Goal: Task Accomplishment & Management: Manage account settings

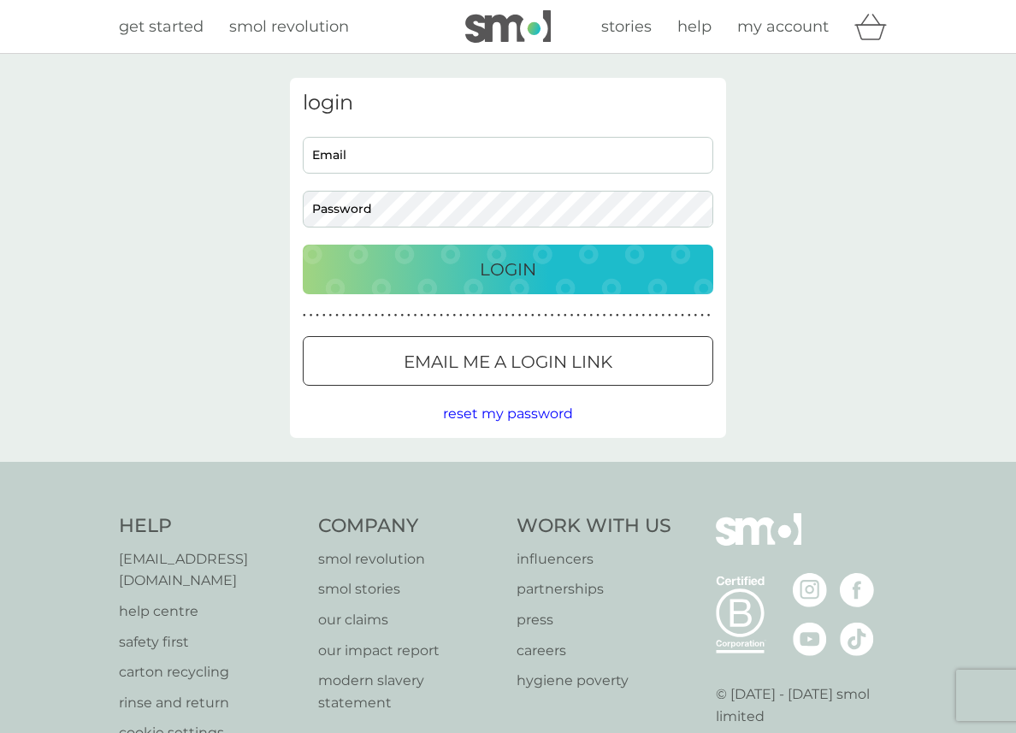
click at [444, 143] on input "Email" at bounding box center [508, 155] width 411 height 37
type input "brittanyrussell@hotmail.co.uk"
click at [354, 275] on div "Login" at bounding box center [508, 269] width 376 height 27
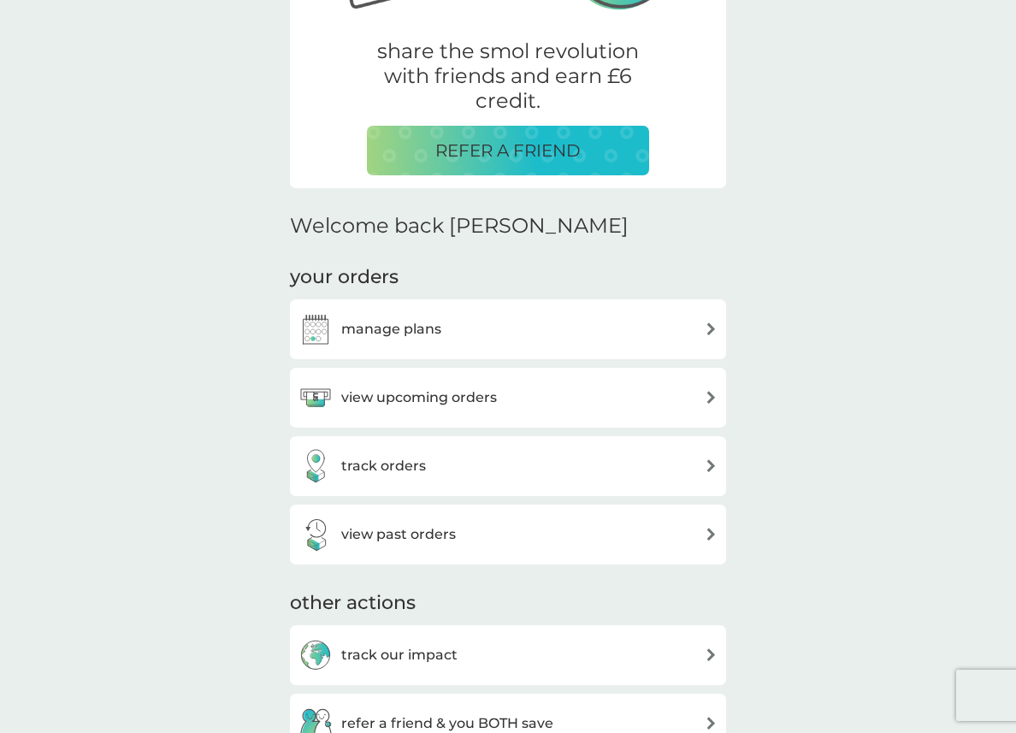
scroll to position [357, 0]
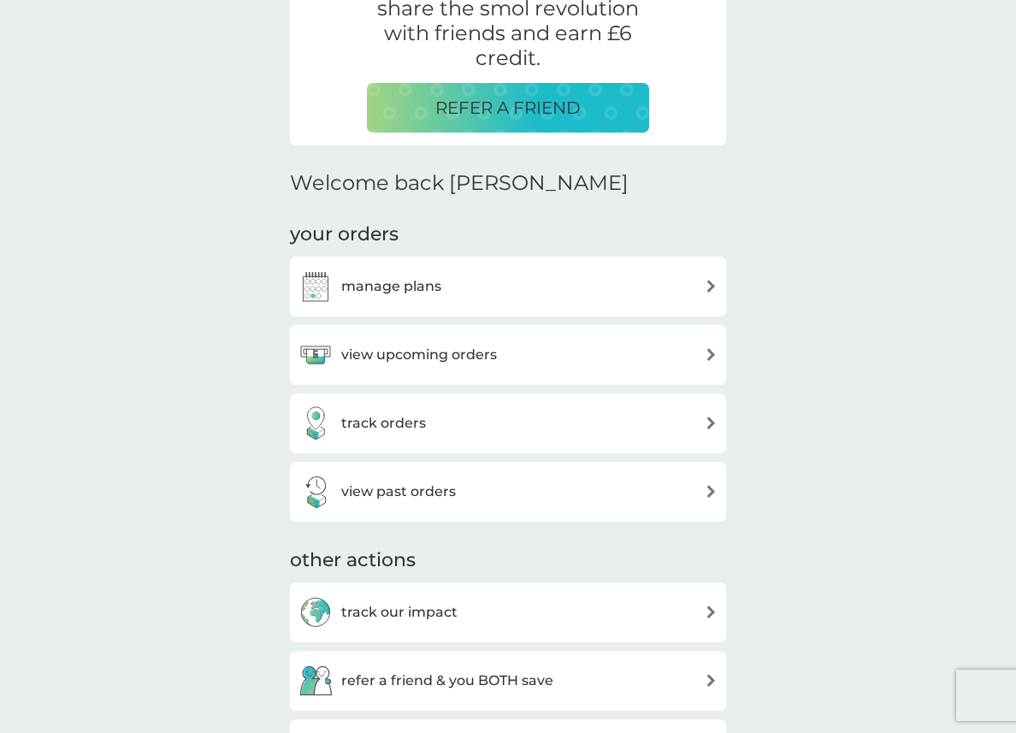
click at [503, 285] on div "manage plans" at bounding box center [508, 286] width 419 height 34
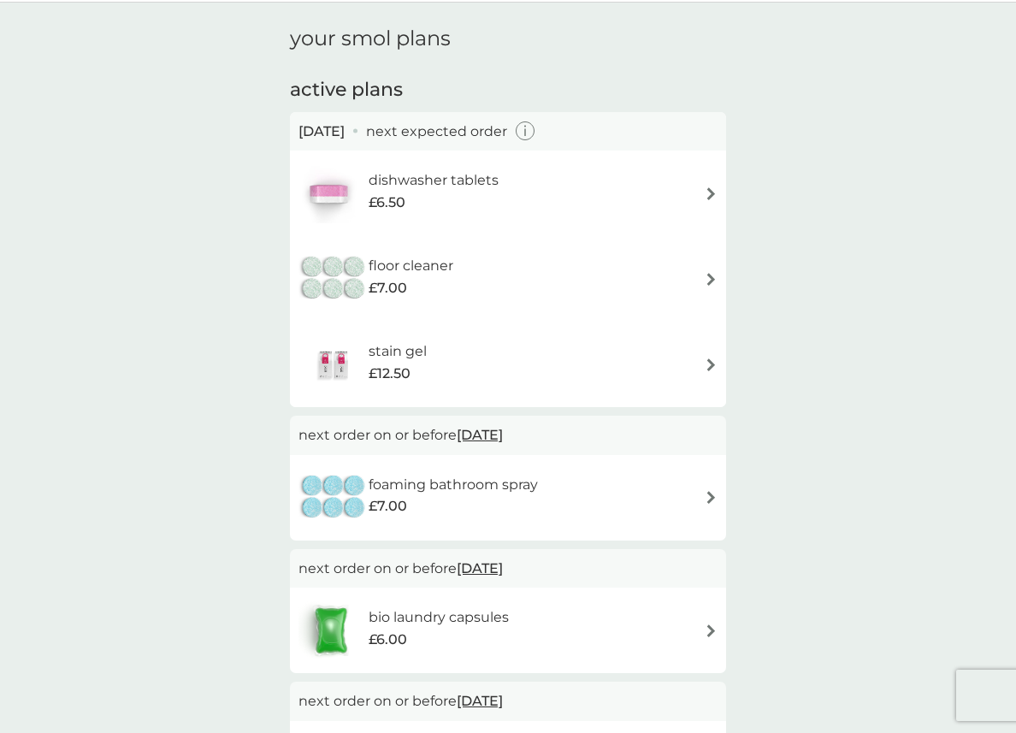
scroll to position [56, 0]
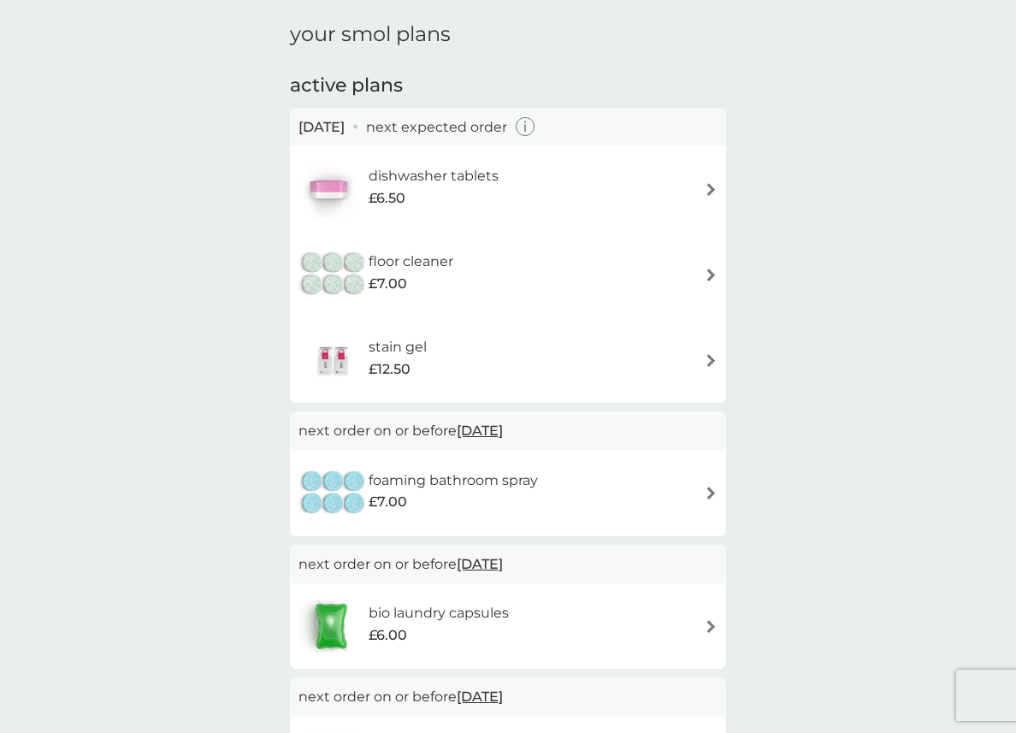
click at [683, 184] on div "dishwasher tablets £6.50" at bounding box center [508, 189] width 419 height 60
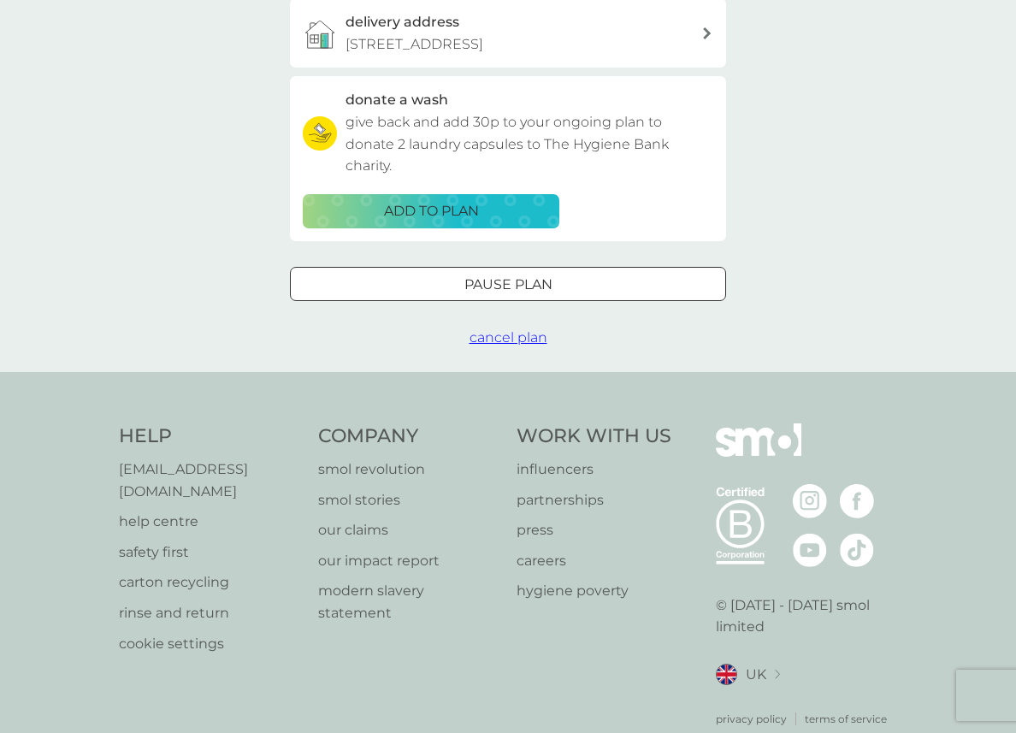
scroll to position [522, 0]
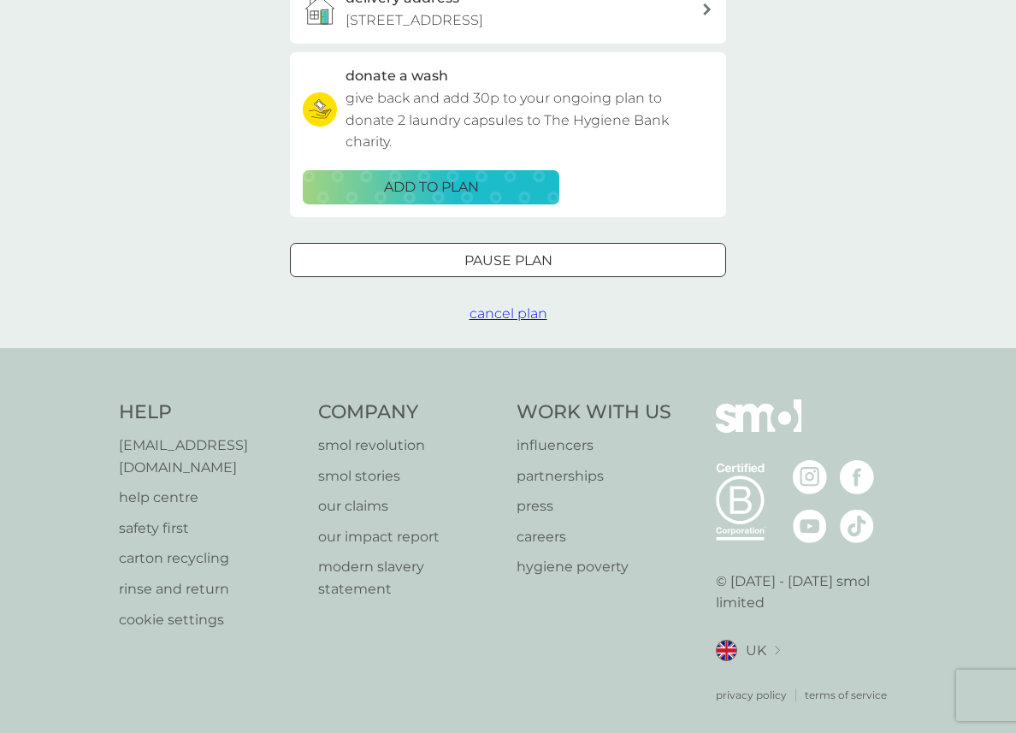
click at [503, 265] on div at bounding box center [508, 260] width 62 height 18
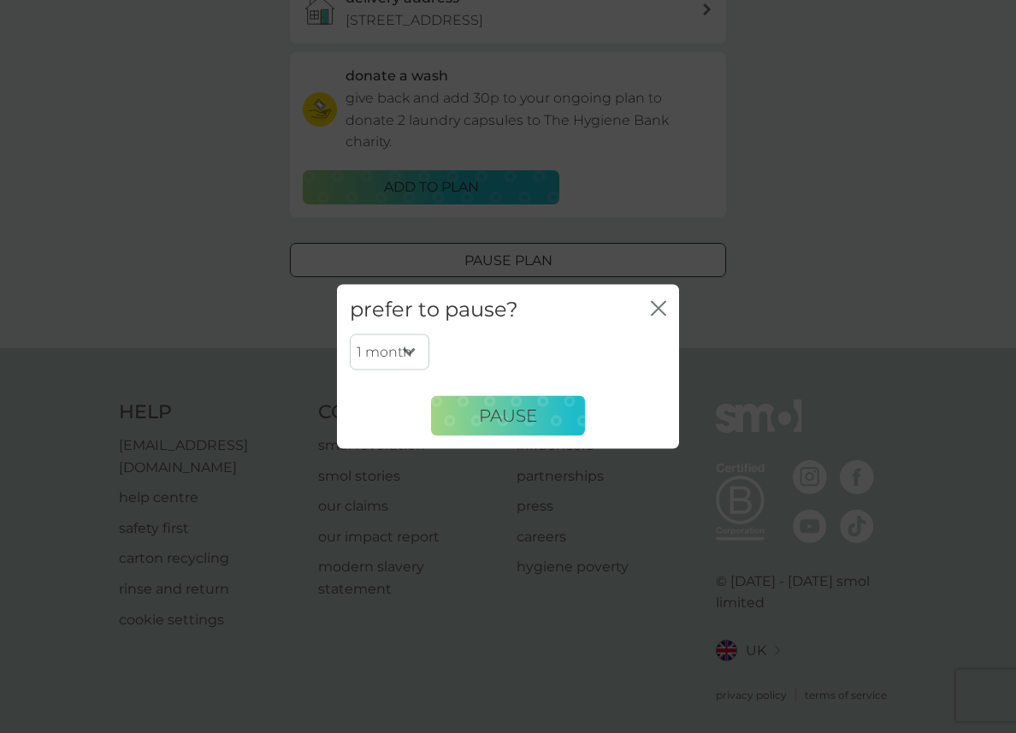
click at [503, 265] on div "prefer to pause? close 1 month 2 months 3 months 4 months 5 months 6 months Pau…" at bounding box center [508, 366] width 1016 height 733
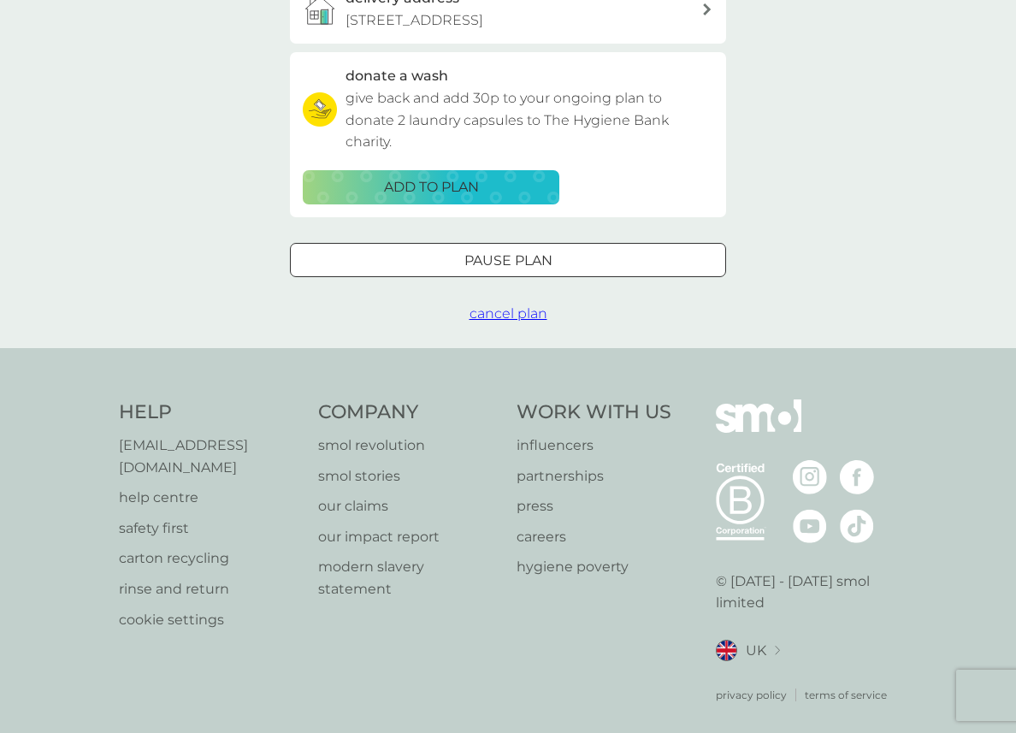
click at [506, 260] on div at bounding box center [507, 258] width 3 height 3
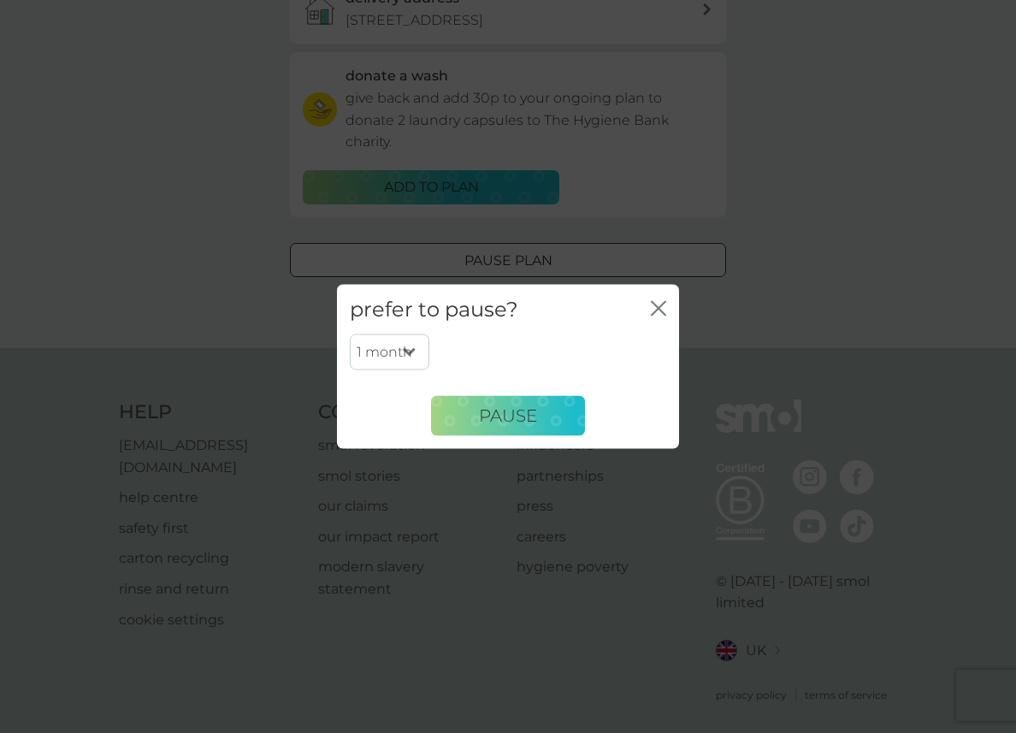
click at [776, 267] on div "prefer to pause? close 1 month 2 months 3 months 4 months 5 months 6 months Pau…" at bounding box center [508, 366] width 1016 height 733
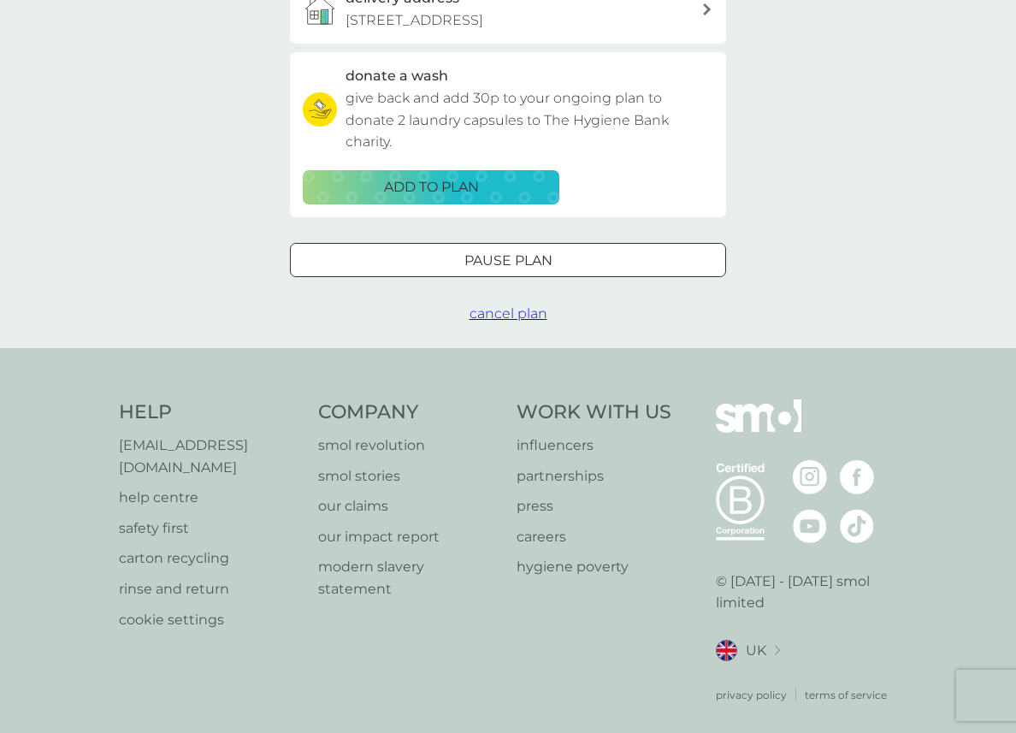
click at [523, 315] on span "cancel plan" at bounding box center [509, 313] width 78 height 16
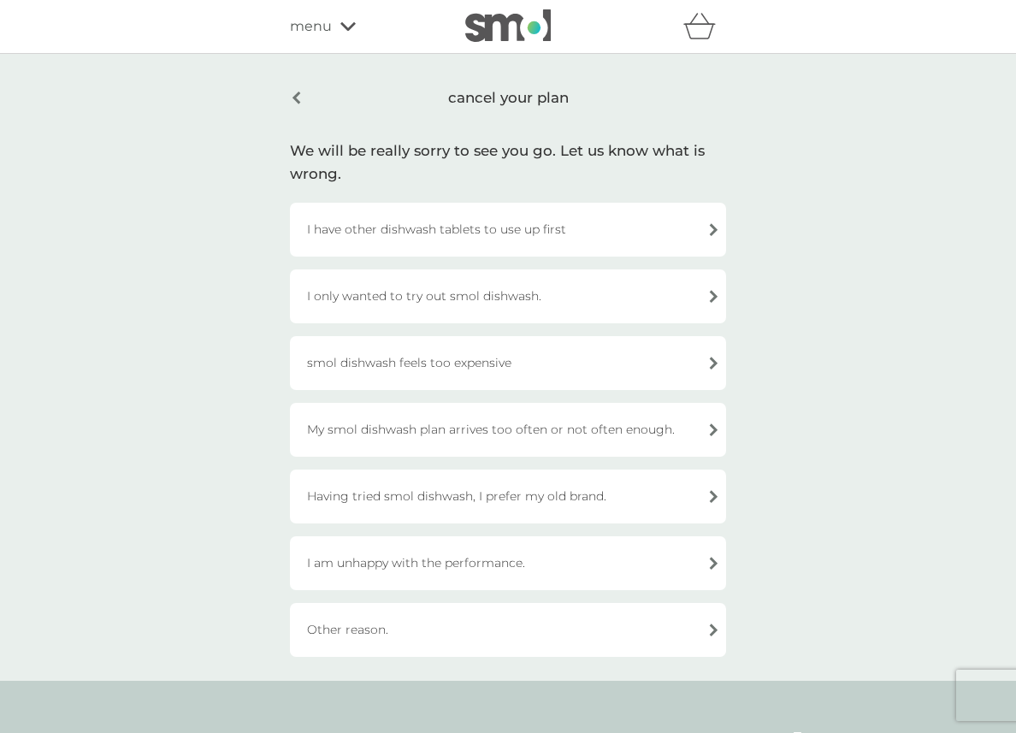
click at [501, 238] on div "I have other dishwash tablets to use up first" at bounding box center [508, 230] width 436 height 54
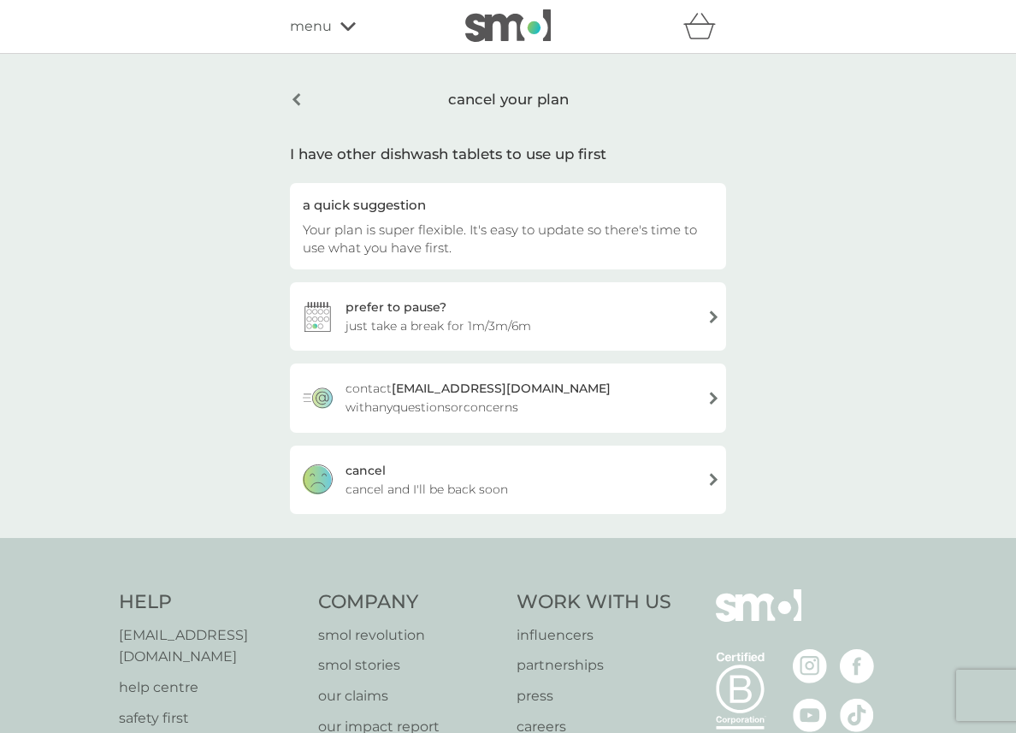
click at [501, 328] on span "just take a break for 1m/3m/6m" at bounding box center [439, 325] width 186 height 19
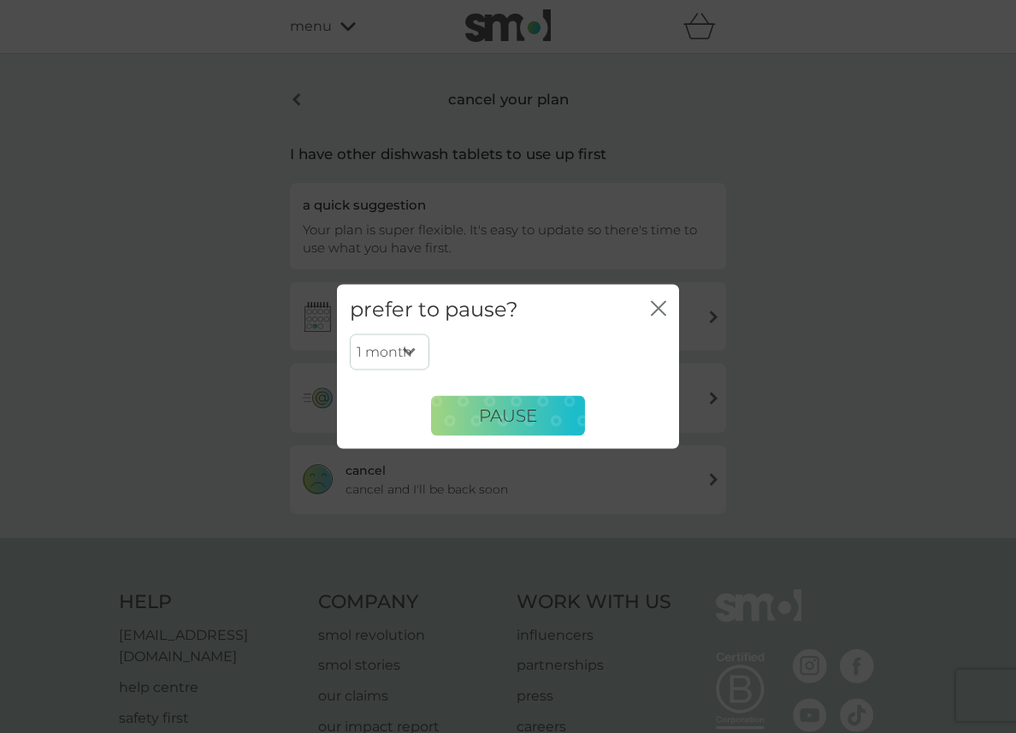
click at [412, 342] on select "1 month 3 months 6 months" at bounding box center [390, 352] width 80 height 36
click at [378, 346] on select "1 month 3 months 6 months" at bounding box center [390, 352] width 80 height 36
select select "3"
click at [350, 334] on select "1 month 3 months 6 months" at bounding box center [390, 352] width 80 height 36
click at [472, 414] on button "PAUSE" at bounding box center [508, 415] width 154 height 41
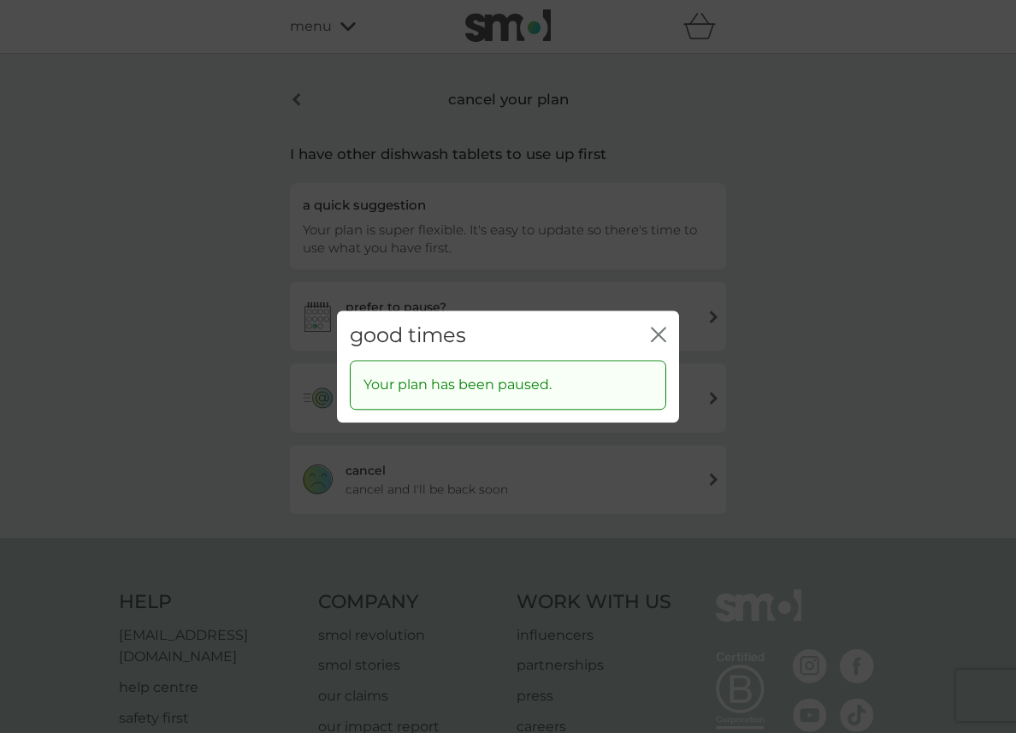
click at [659, 330] on icon "close" at bounding box center [658, 334] width 15 height 15
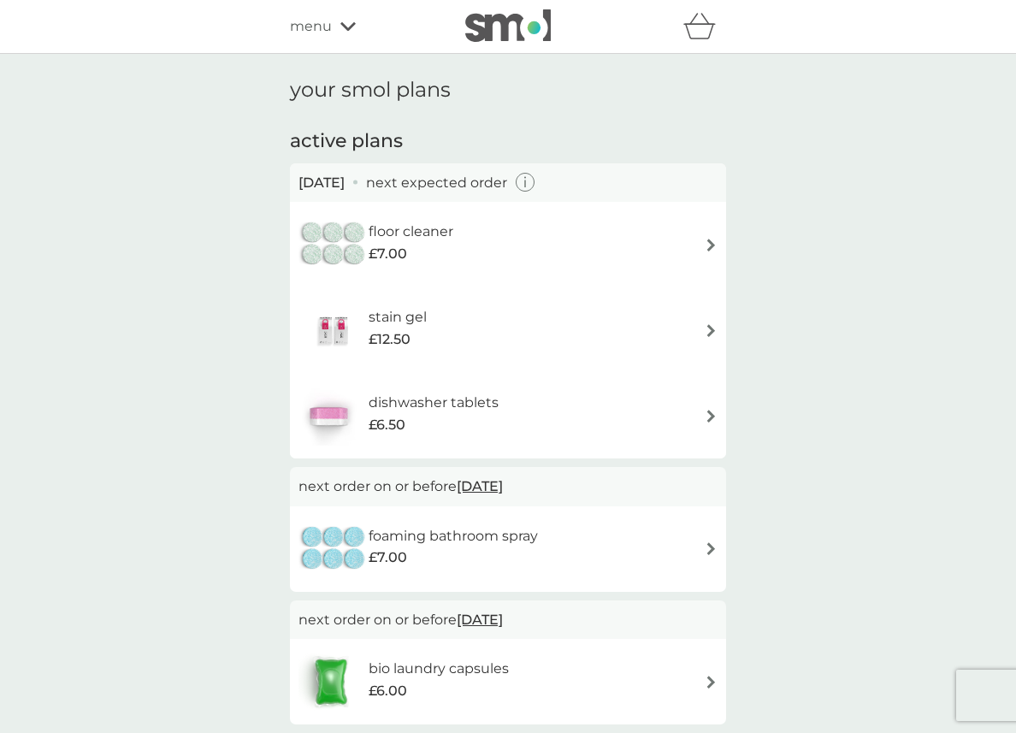
click at [703, 237] on div "floor cleaner £7.00" at bounding box center [508, 245] width 419 height 60
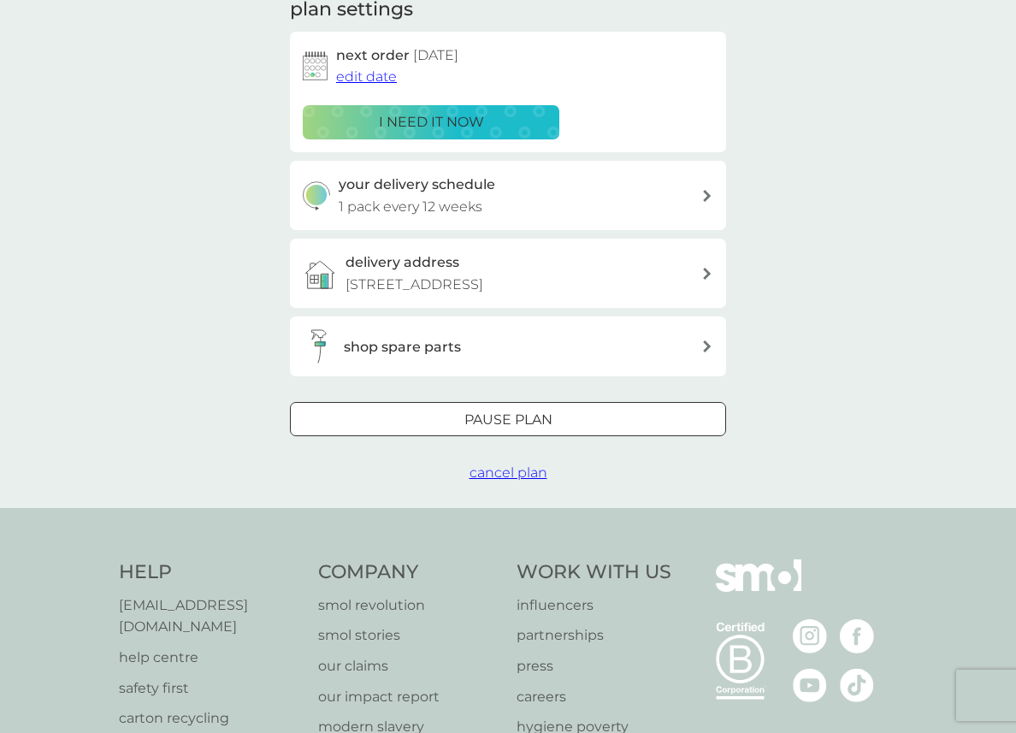
scroll to position [293, 0]
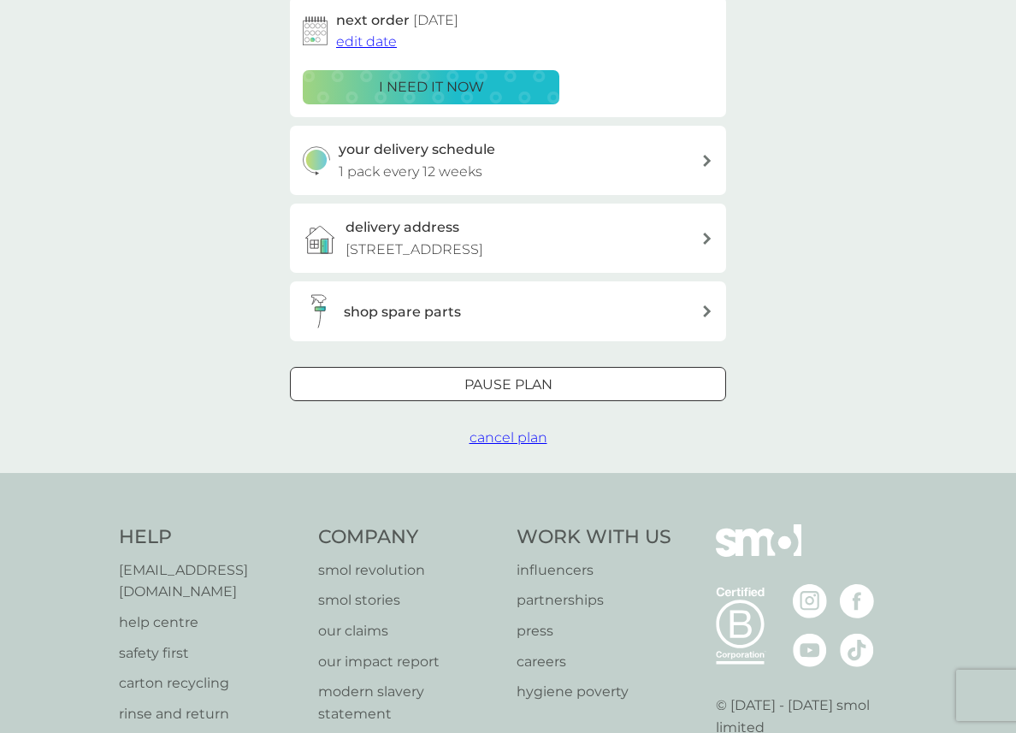
click at [496, 445] on span "cancel plan" at bounding box center [509, 437] width 78 height 16
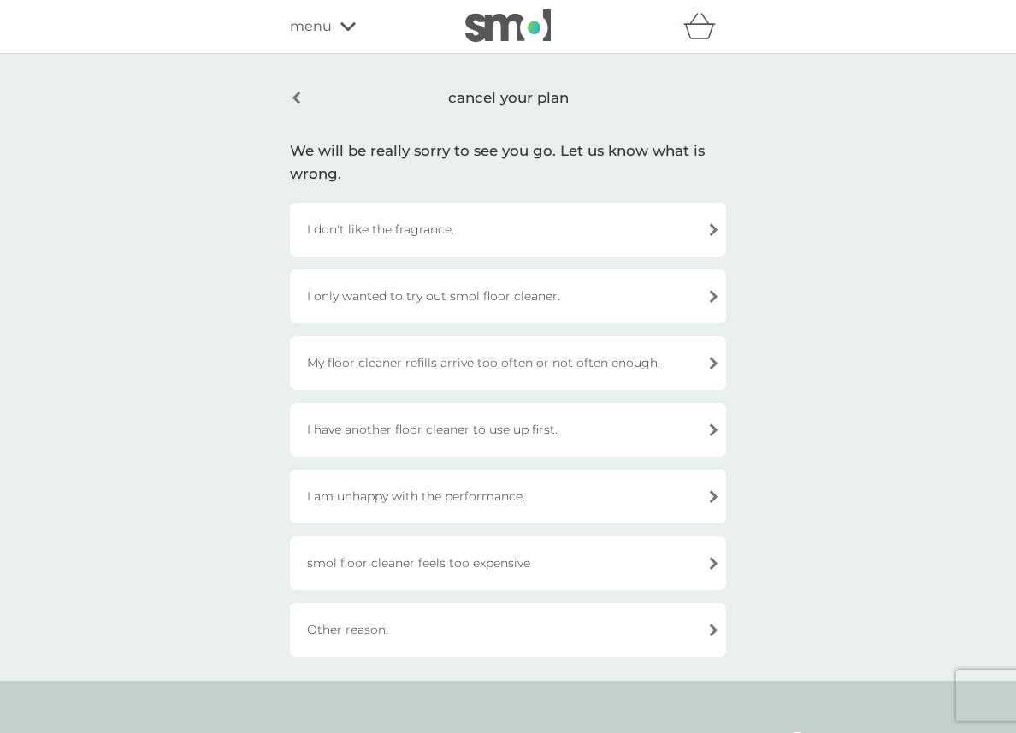
click at [510, 443] on div "I have another floor cleaner to use up first." at bounding box center [508, 430] width 436 height 54
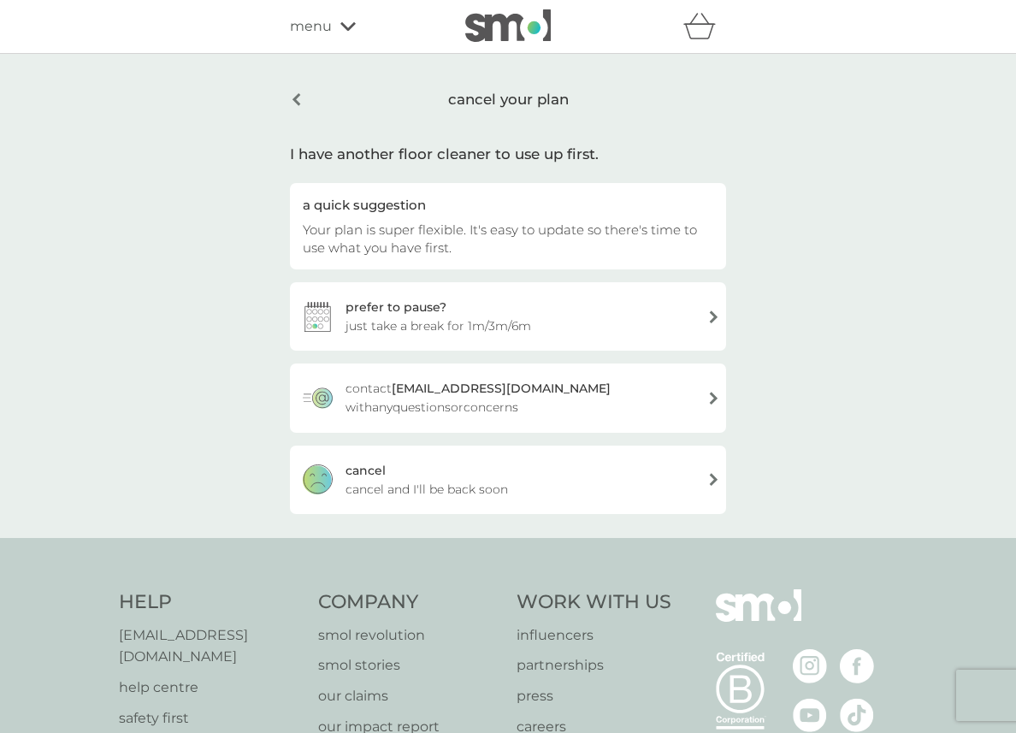
click at [531, 483] on div "cancel cancel and I'll be back soon" at bounding box center [508, 480] width 436 height 68
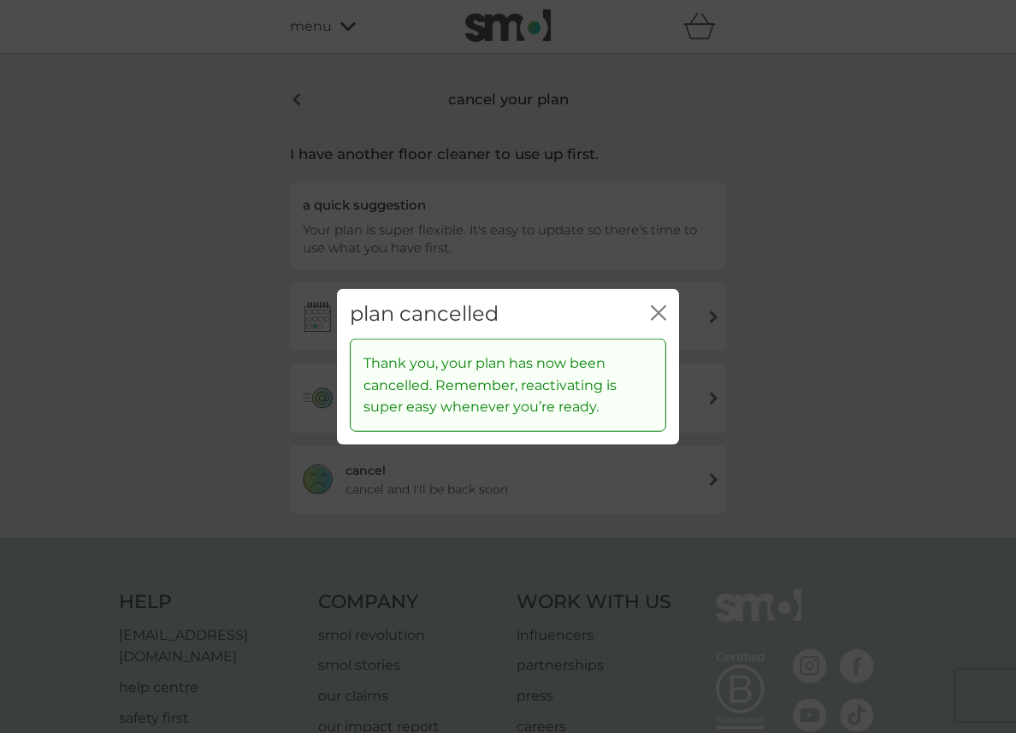
click at [658, 308] on icon "close" at bounding box center [658, 311] width 15 height 15
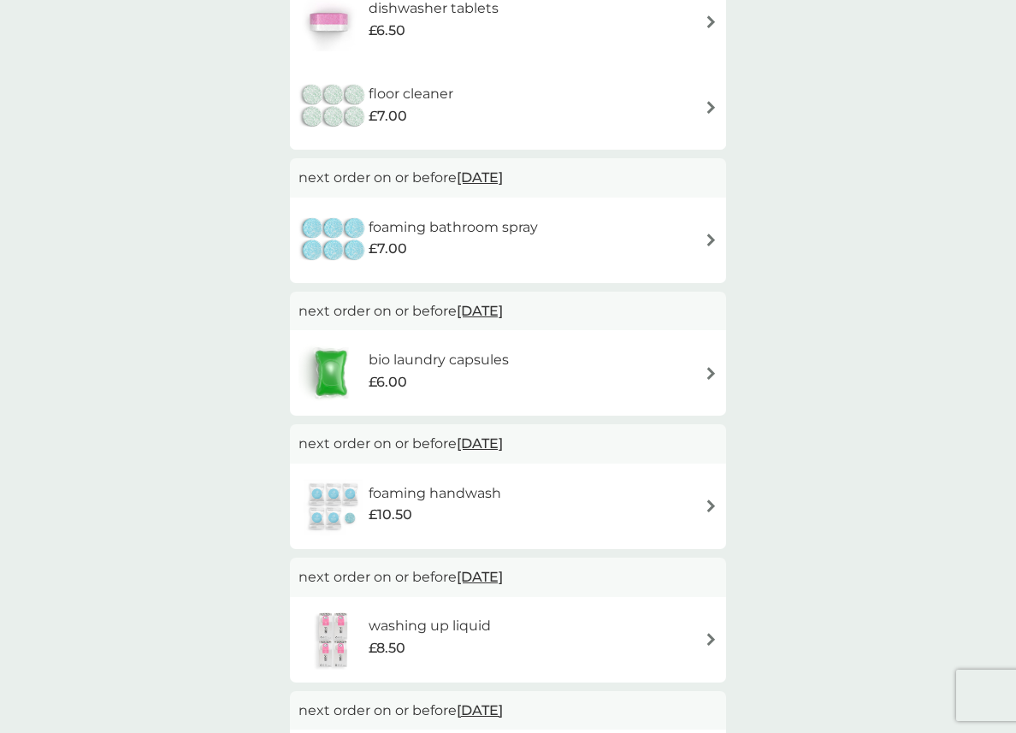
scroll to position [315, 0]
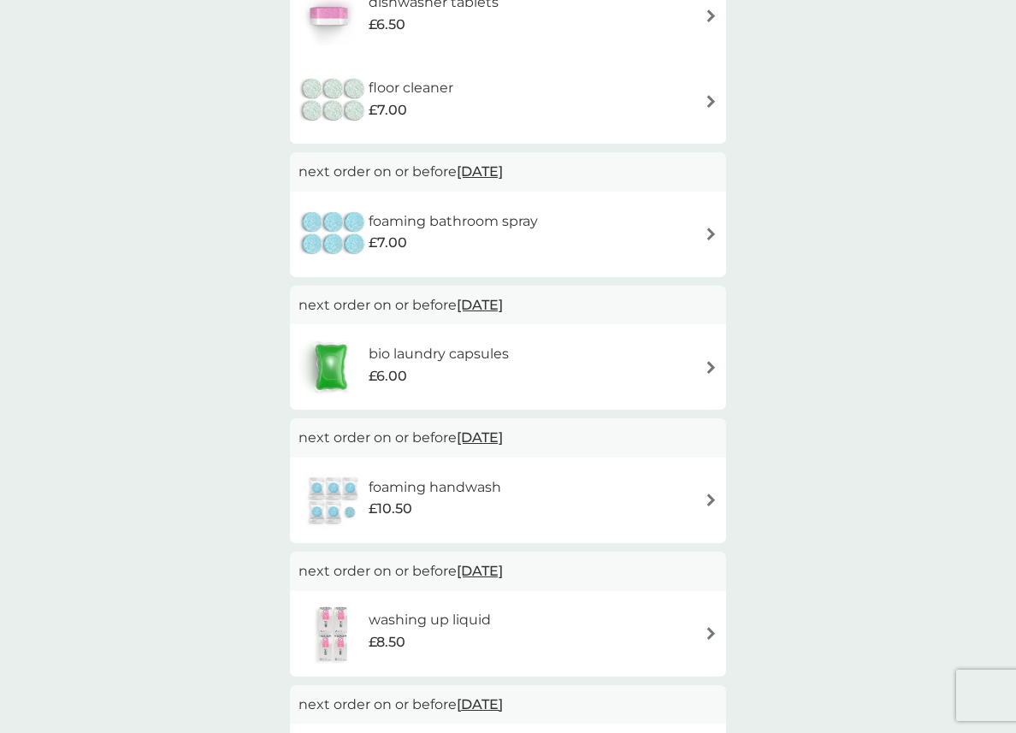
click at [663, 219] on div "foaming bathroom spray £7.00" at bounding box center [508, 234] width 419 height 60
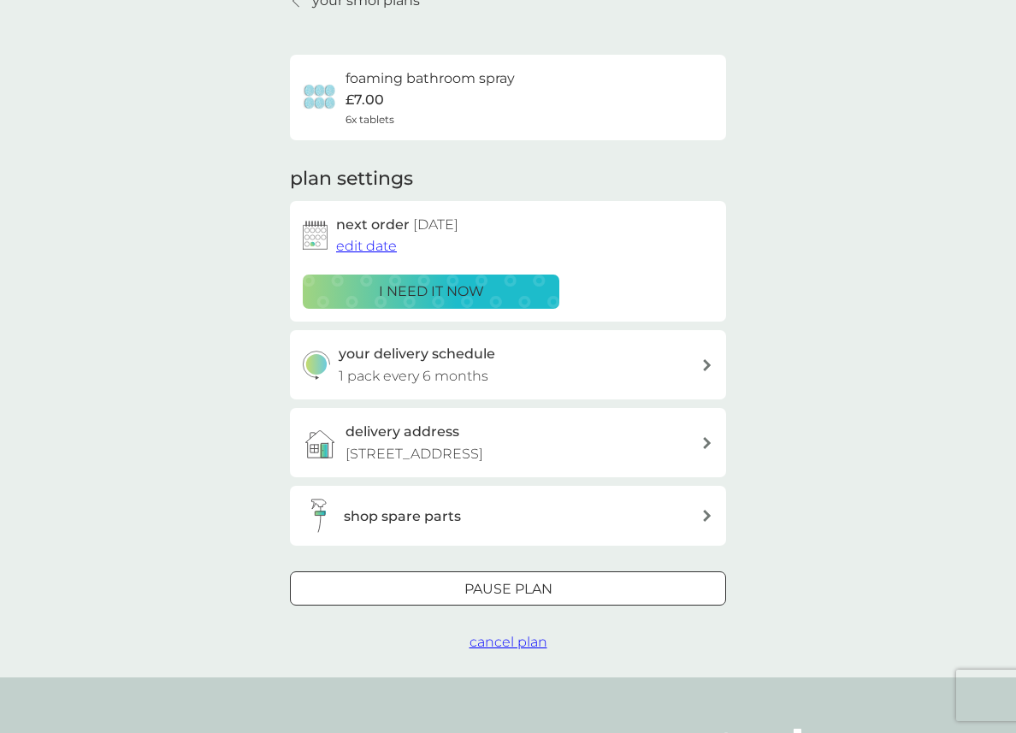
scroll to position [145, 0]
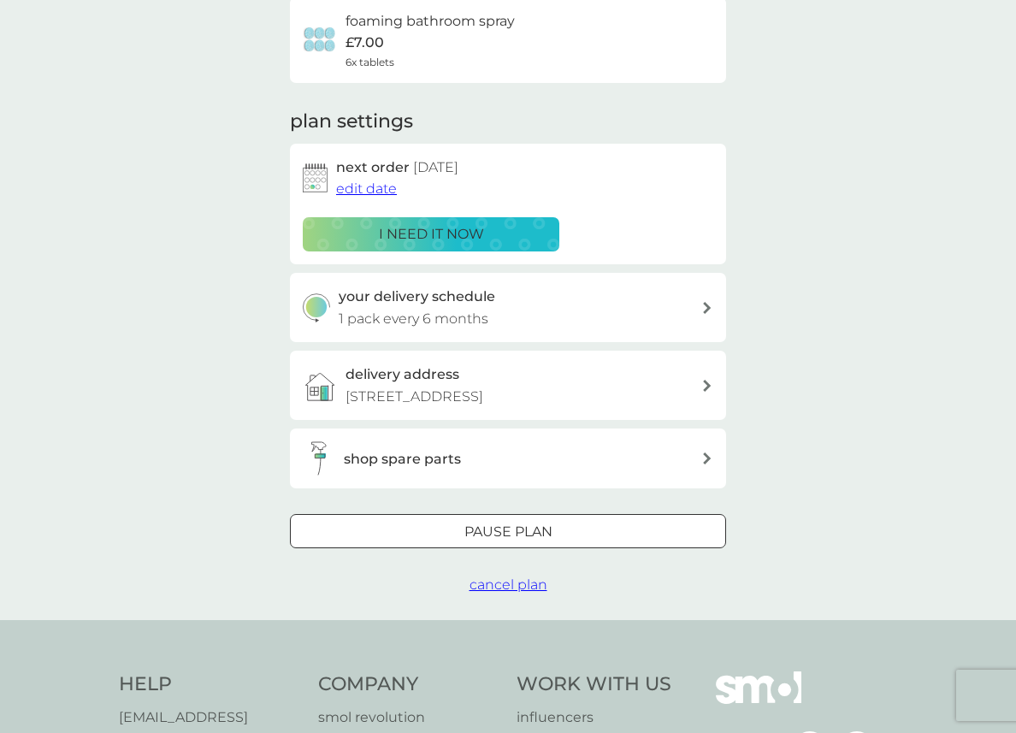
click at [517, 583] on span "cancel plan" at bounding box center [509, 584] width 78 height 16
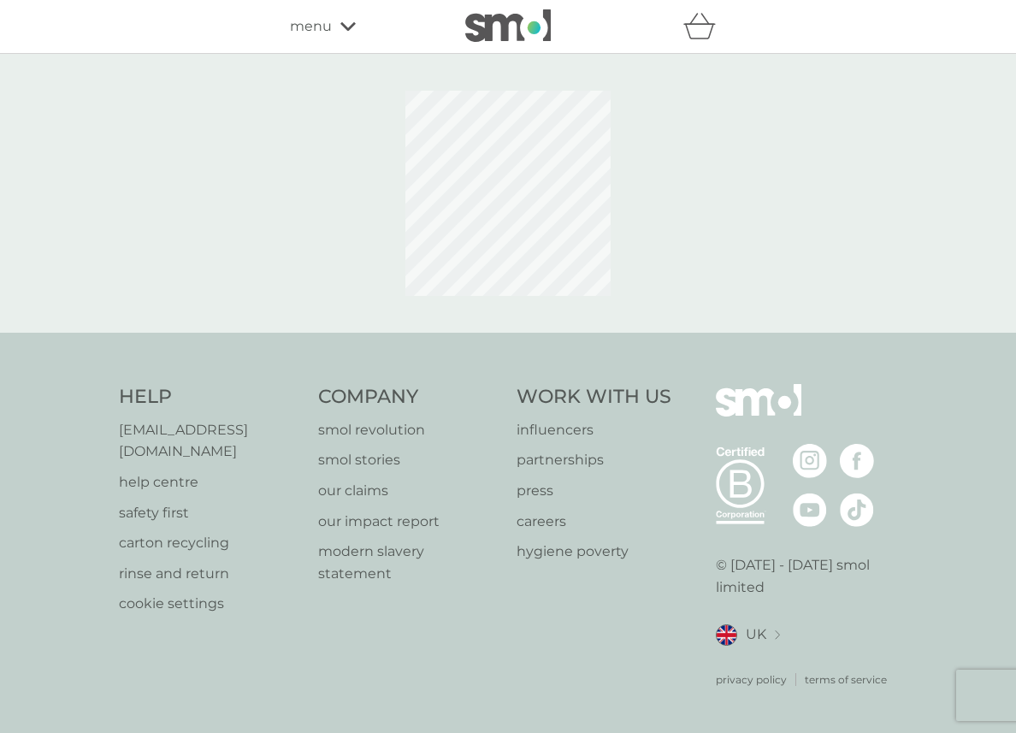
click at [517, 583] on div "Work With Us influencers partnerships press careers hygiene poverty" at bounding box center [608, 536] width 182 height 304
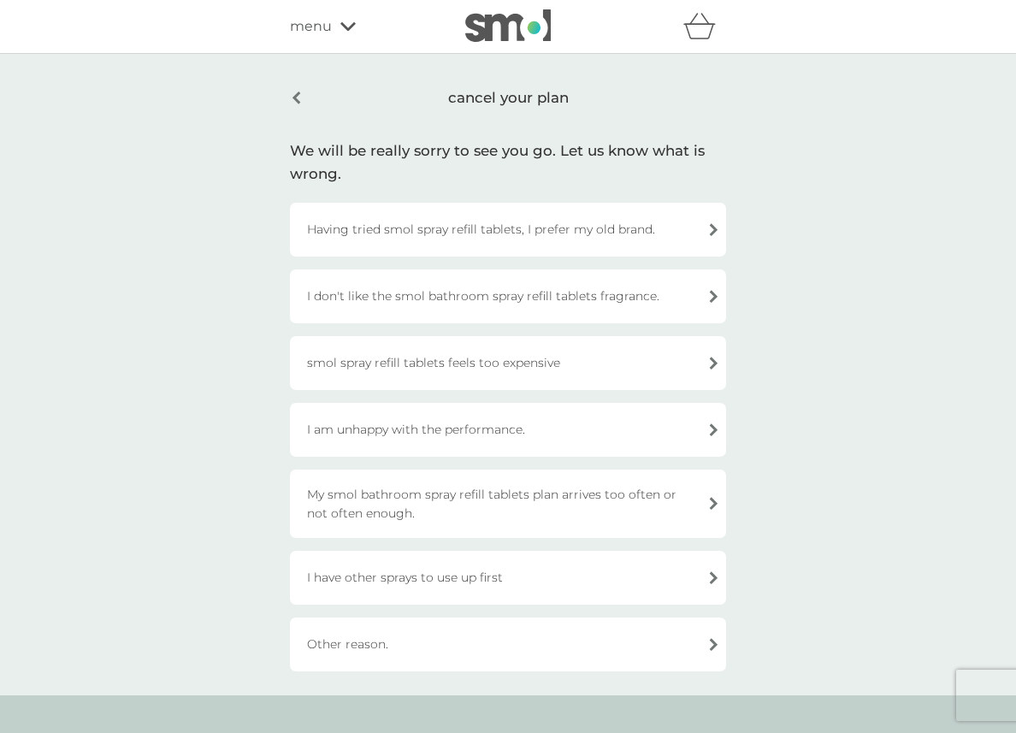
click at [513, 473] on div "My smol bathroom spray refill tablets plan arrives too often or not often enoug…" at bounding box center [508, 504] width 436 height 68
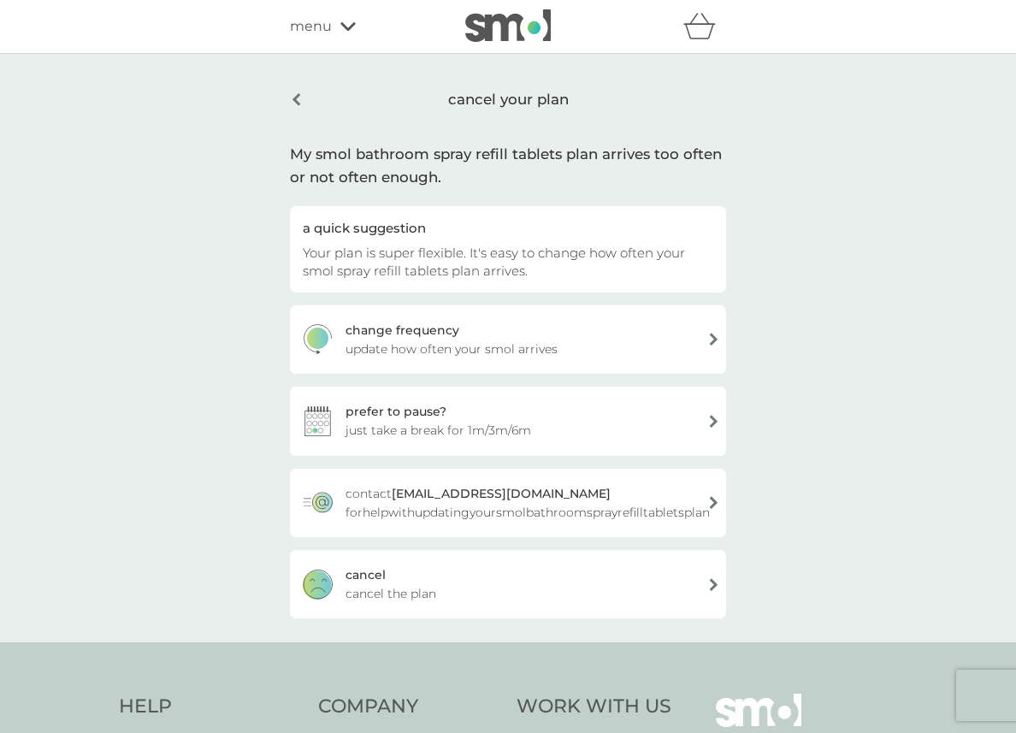
click at [535, 568] on div "cancel cancel the plan" at bounding box center [508, 584] width 436 height 68
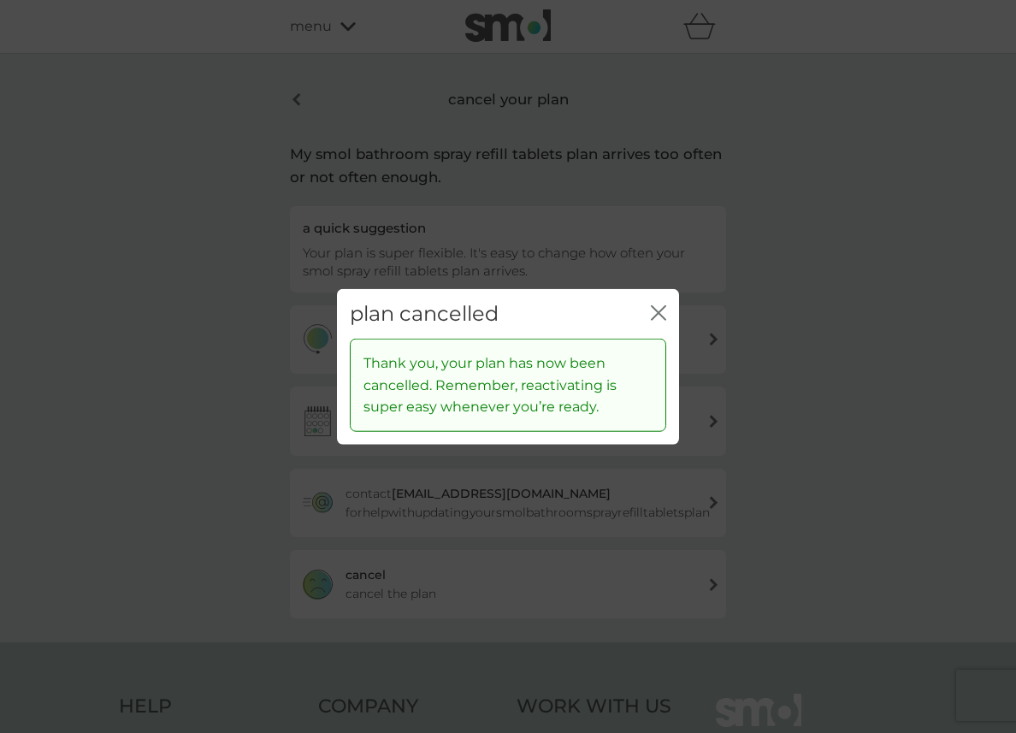
click at [659, 312] on icon "close" at bounding box center [662, 312] width 7 height 14
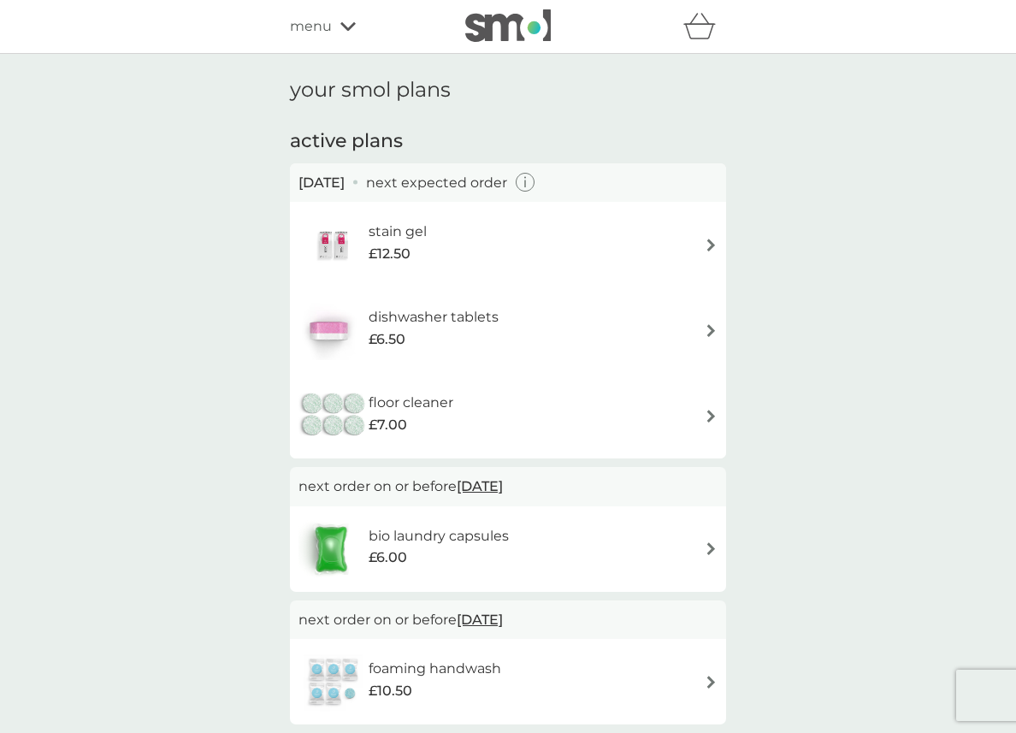
click at [705, 548] on img at bounding box center [711, 548] width 13 height 13
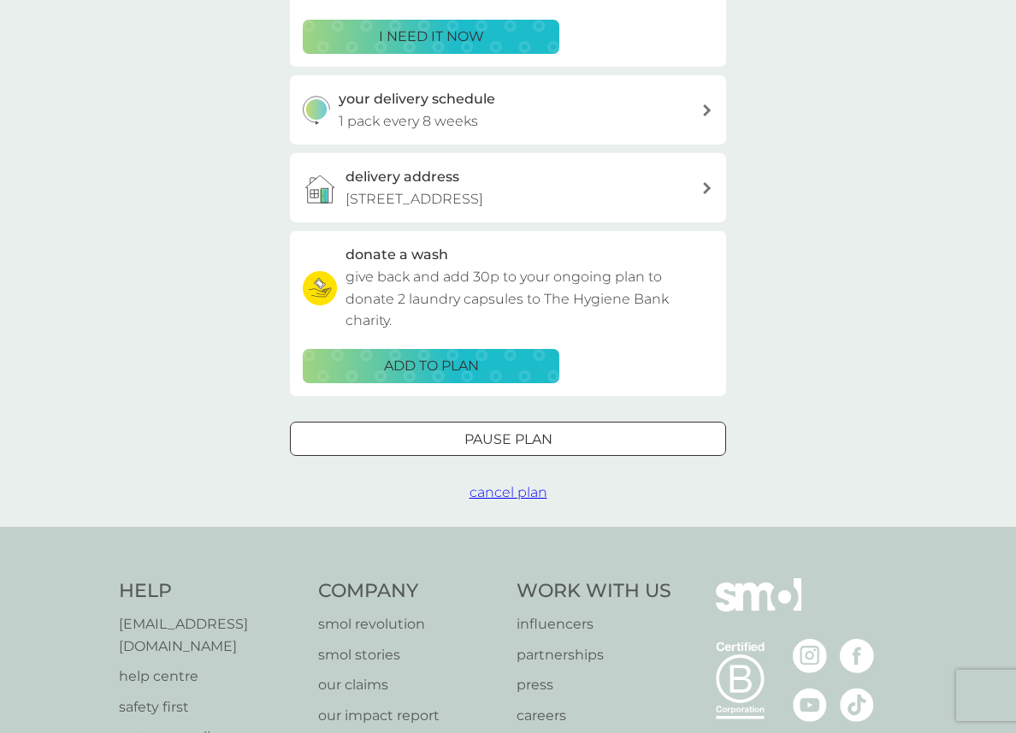
scroll to position [522, 0]
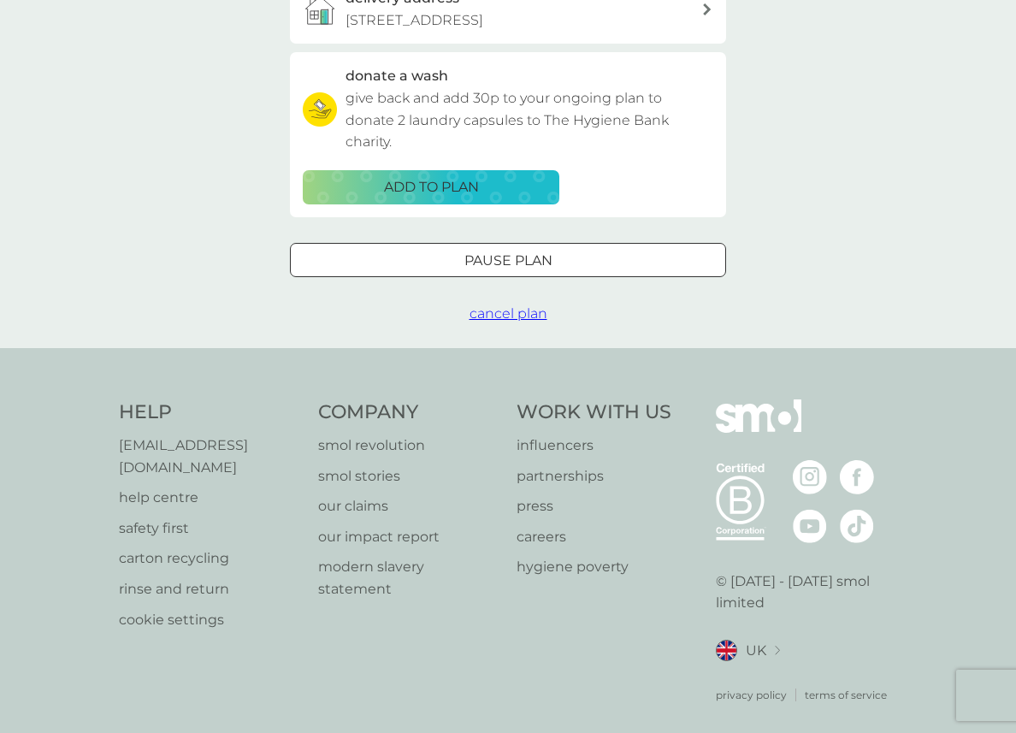
click at [509, 319] on span "cancel plan" at bounding box center [509, 313] width 78 height 16
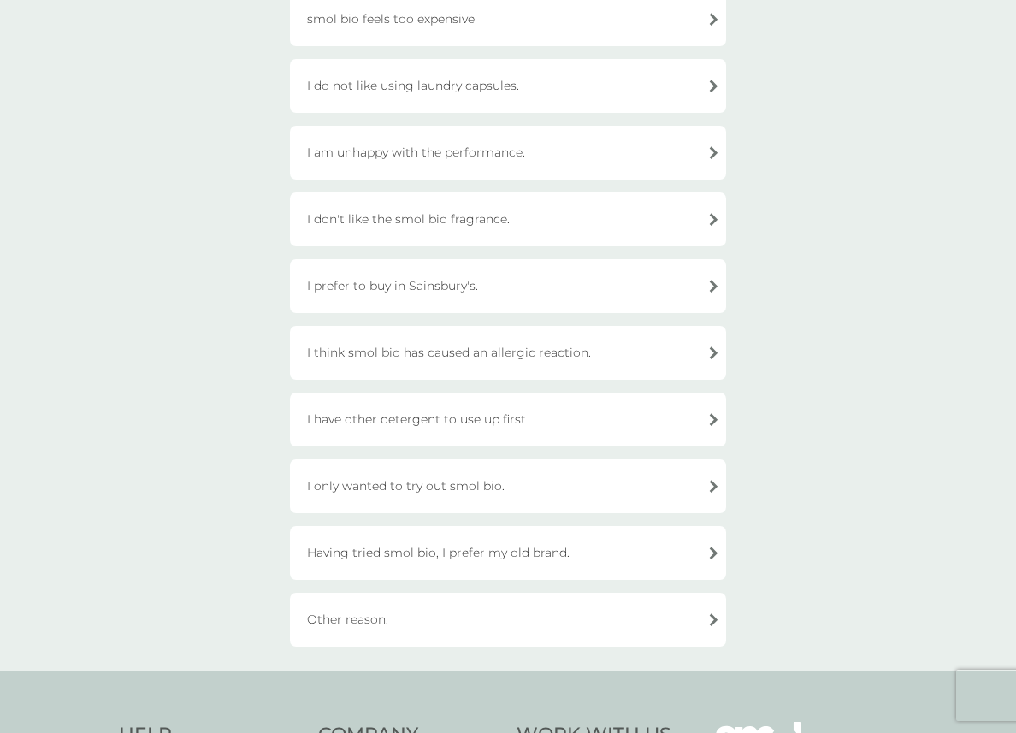
scroll to position [282, 0]
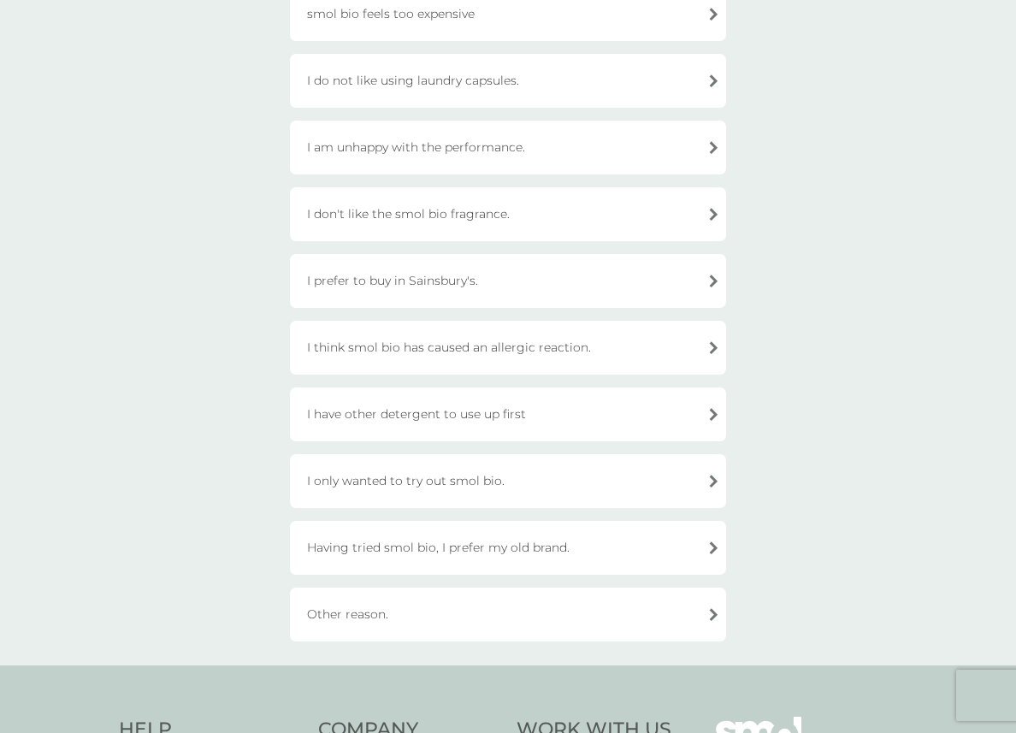
click at [494, 415] on div "I have other detergent to use up first" at bounding box center [508, 414] width 436 height 54
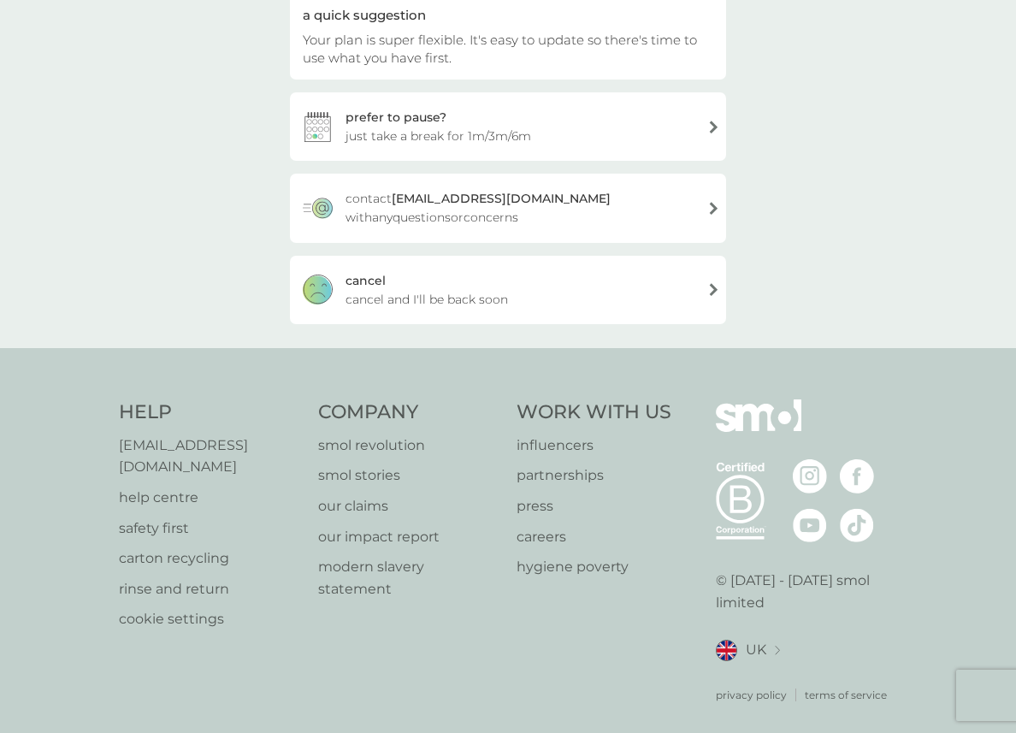
click at [488, 299] on span "cancel and I'll be back soon" at bounding box center [427, 299] width 163 height 19
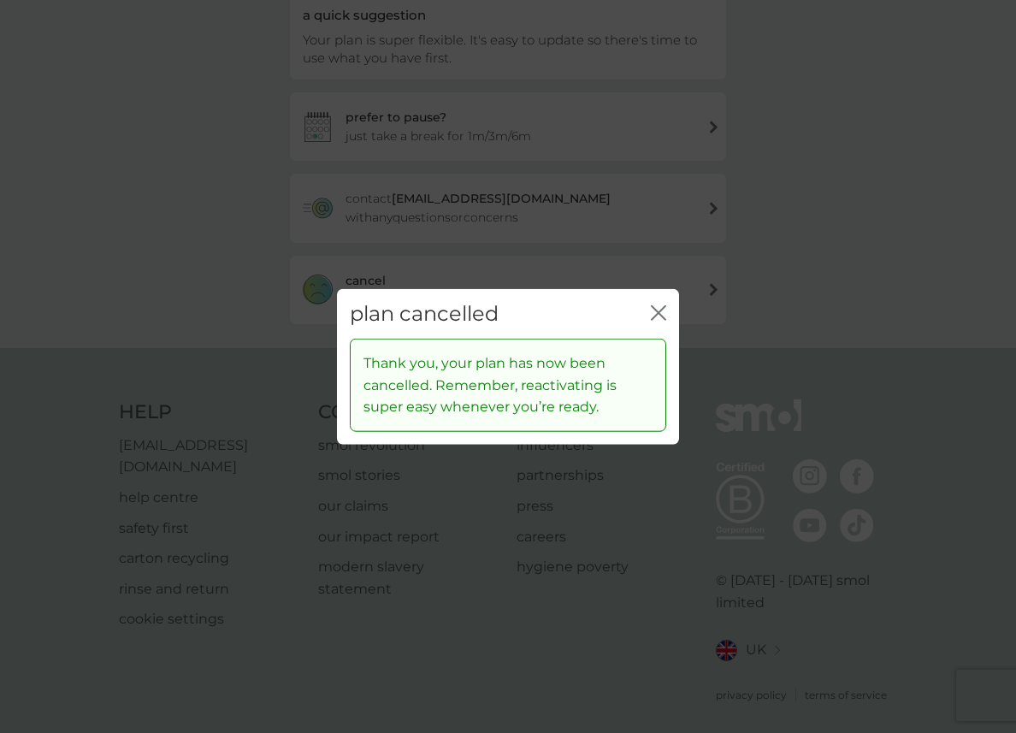
click at [652, 315] on icon "close" at bounding box center [658, 311] width 15 height 15
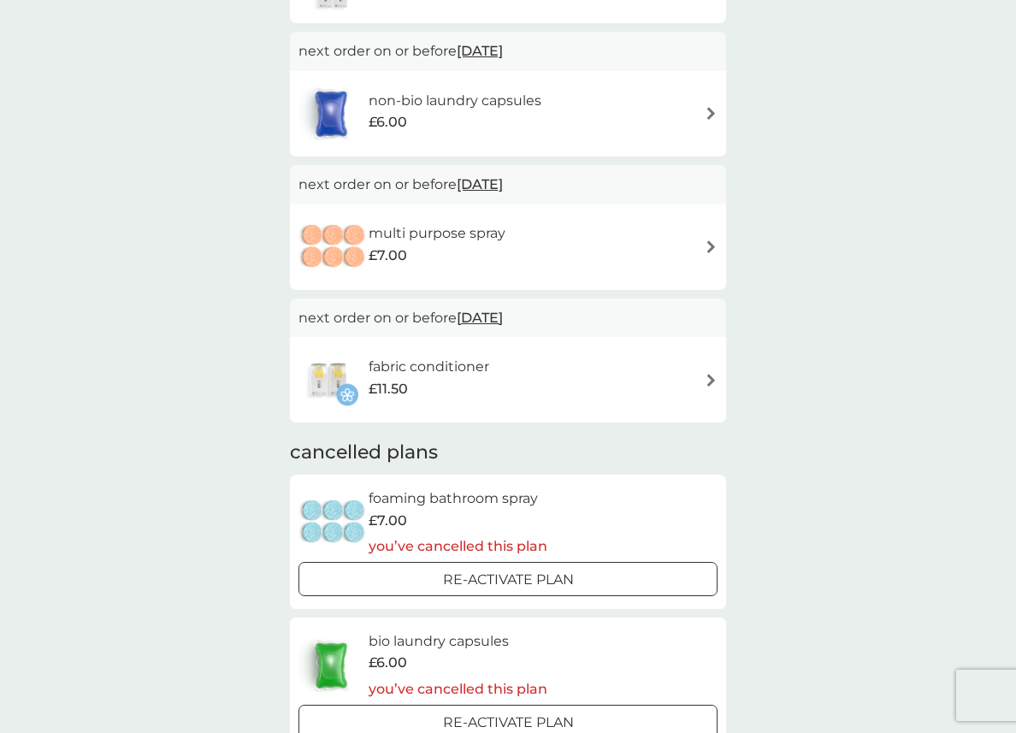
scroll to position [683, 0]
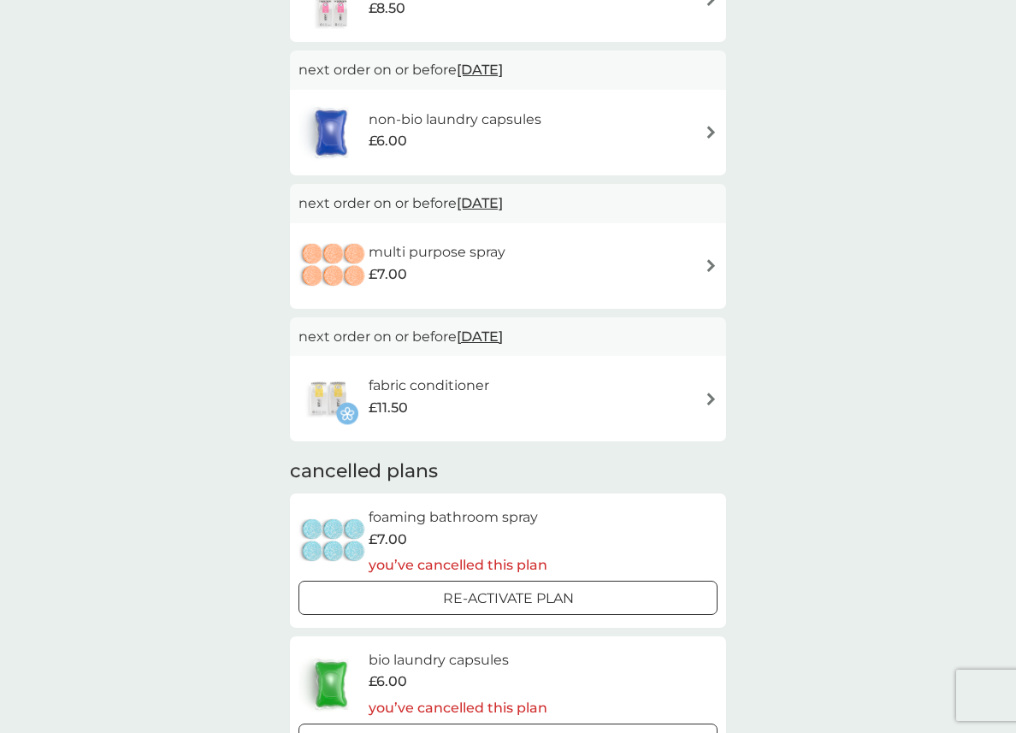
click at [594, 263] on div "multi purpose spray £7.00" at bounding box center [508, 266] width 419 height 60
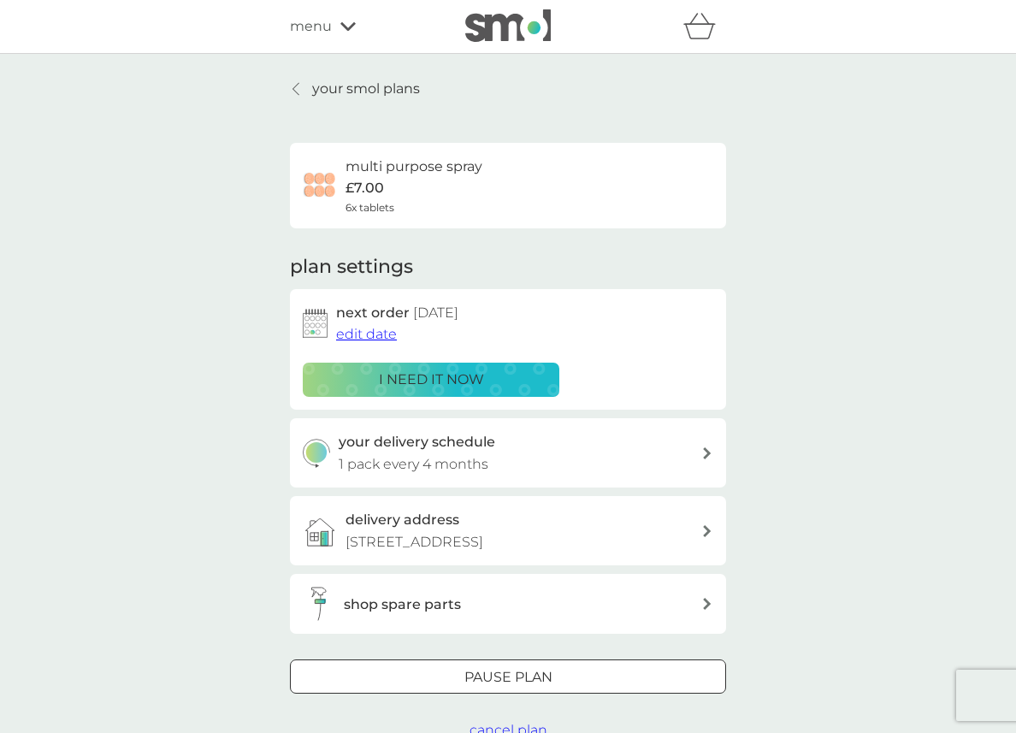
scroll to position [103, 0]
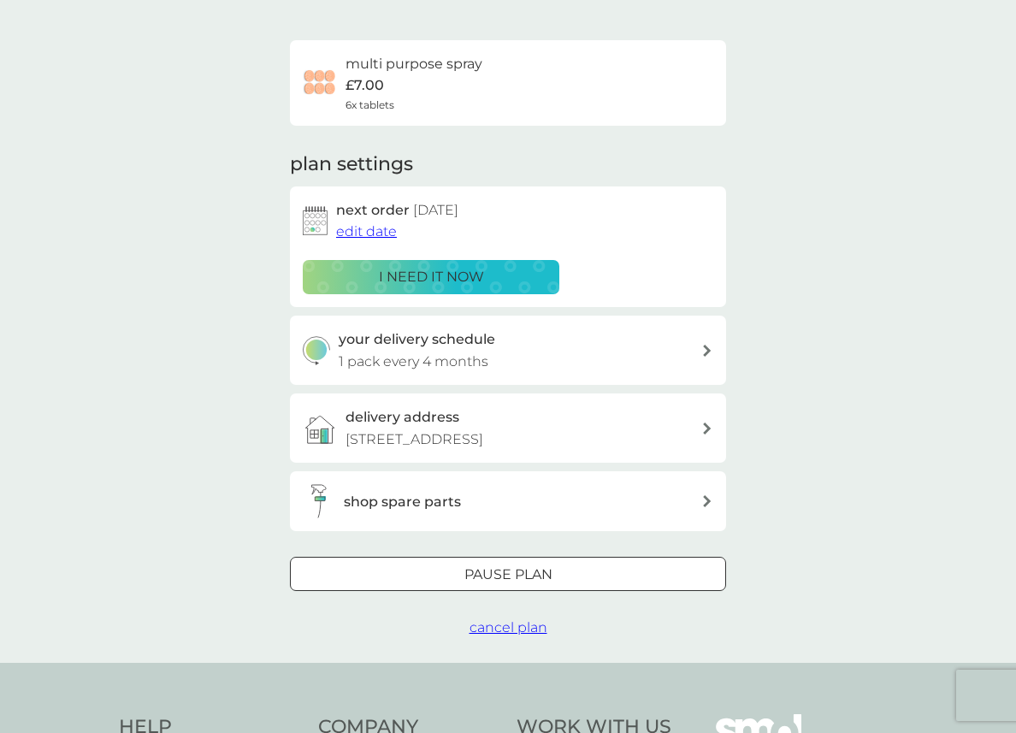
click at [482, 626] on span "cancel plan" at bounding box center [509, 627] width 78 height 16
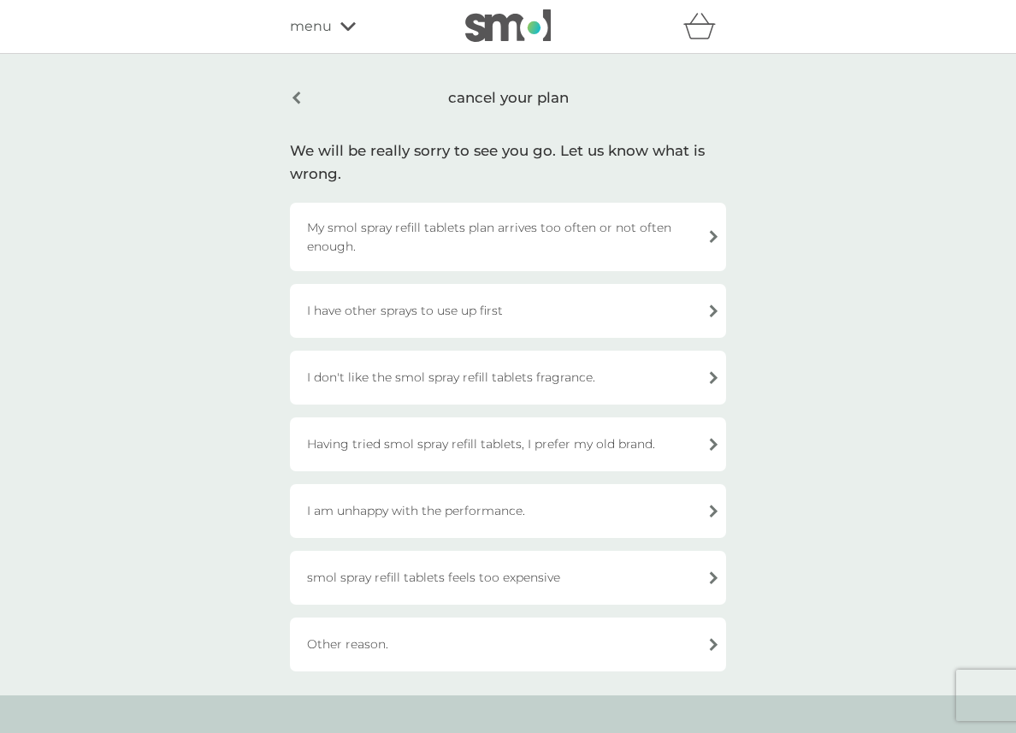
click at [456, 232] on div "My smol spray refill tablets plan arrives too often or not often enough." at bounding box center [508, 237] width 436 height 68
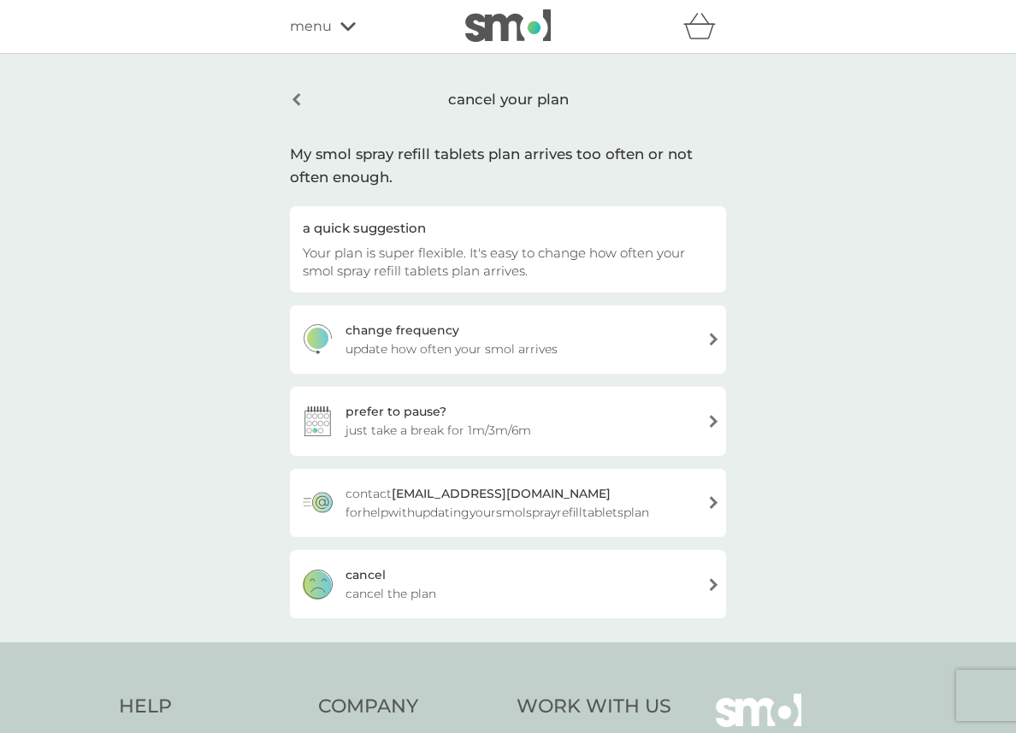
click at [409, 598] on span "cancel the plan" at bounding box center [391, 593] width 91 height 19
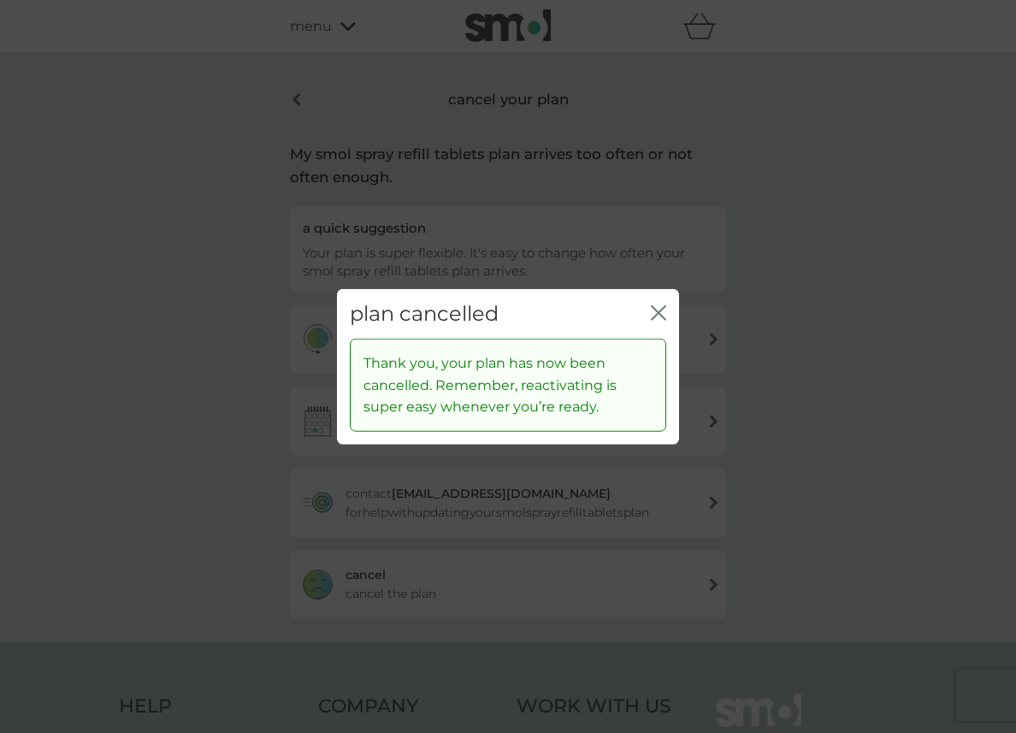
click at [654, 309] on icon "close" at bounding box center [655, 312] width 7 height 14
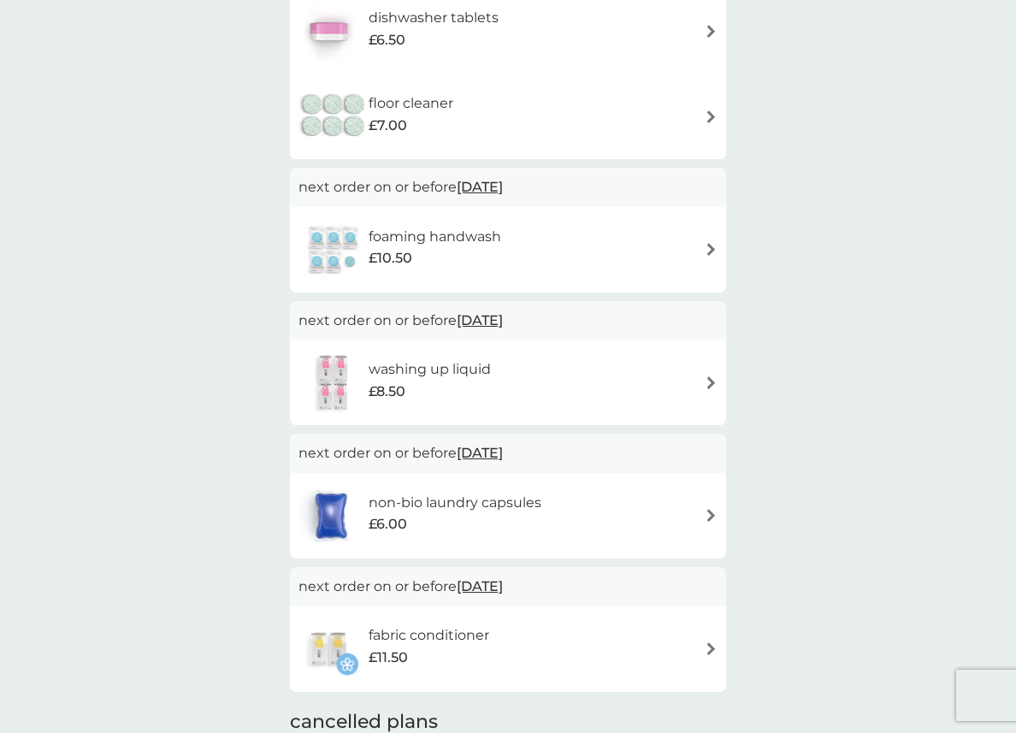
scroll to position [295, 0]
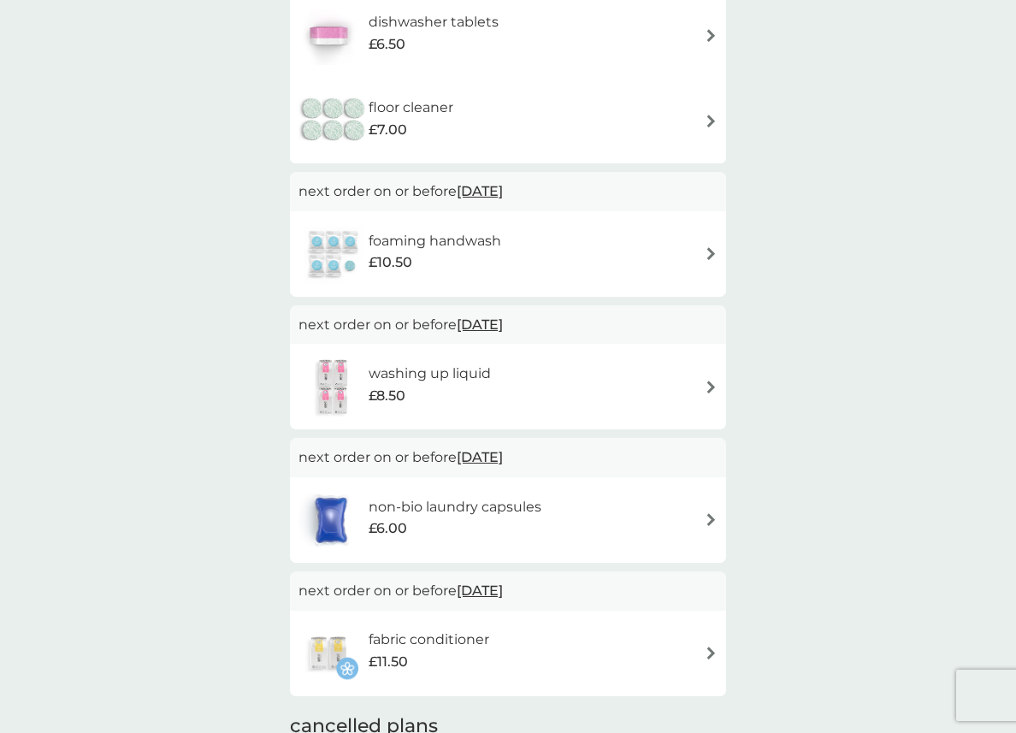
click at [609, 503] on div "non-bio laundry capsules £6.00" at bounding box center [508, 520] width 419 height 60
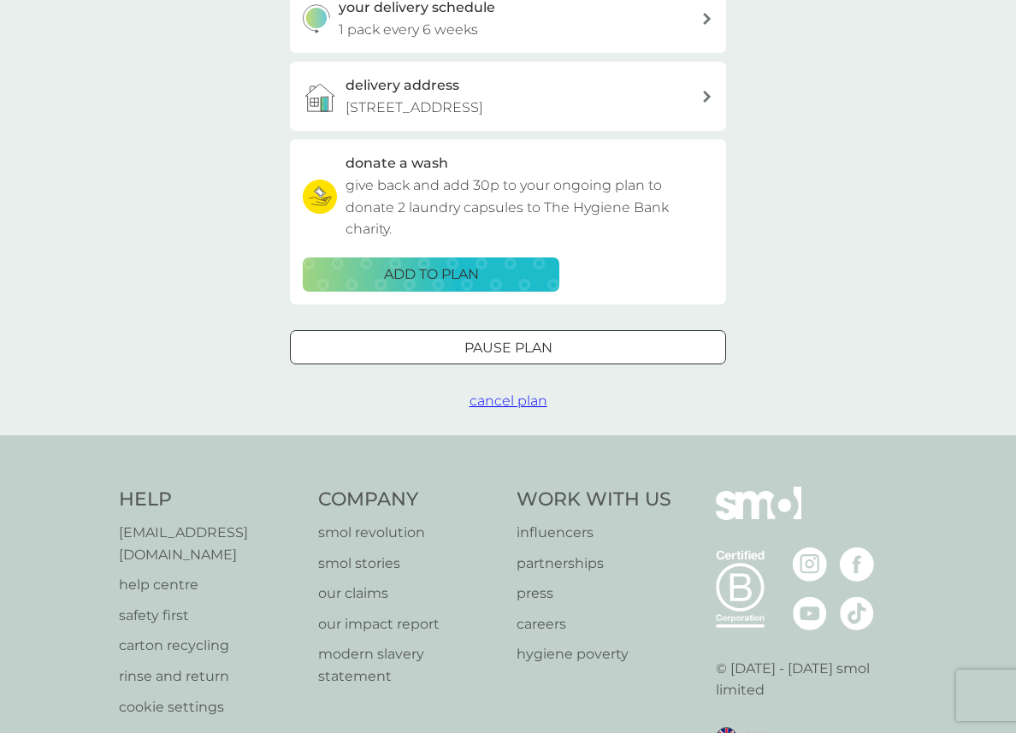
scroll to position [522, 0]
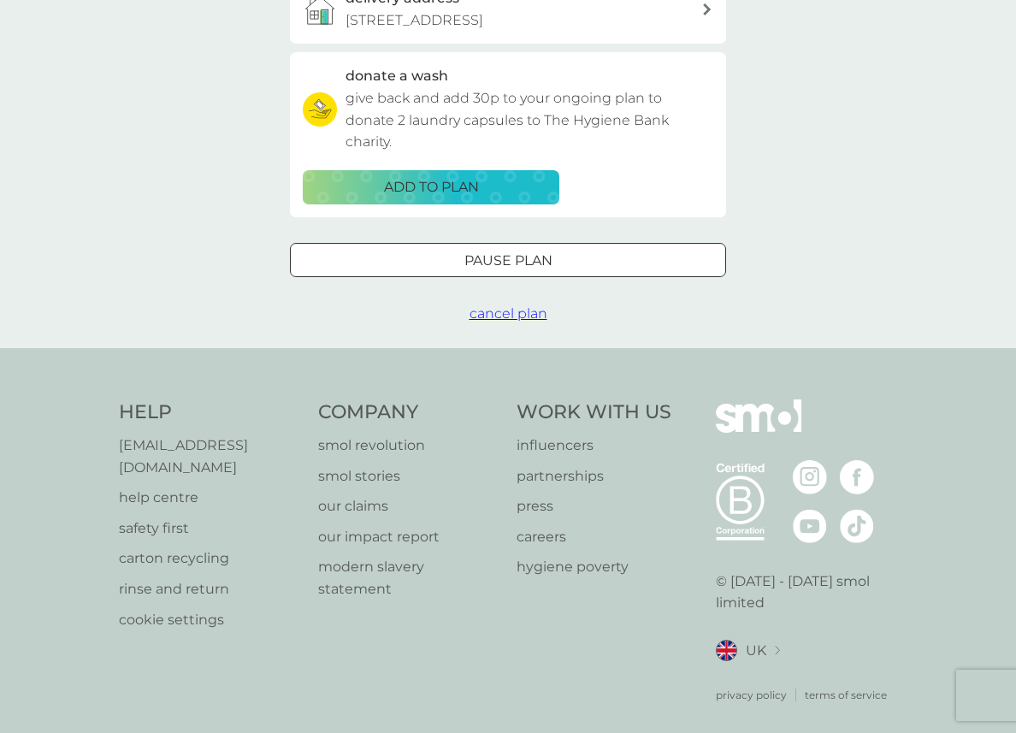
click at [497, 317] on span "cancel plan" at bounding box center [509, 313] width 78 height 16
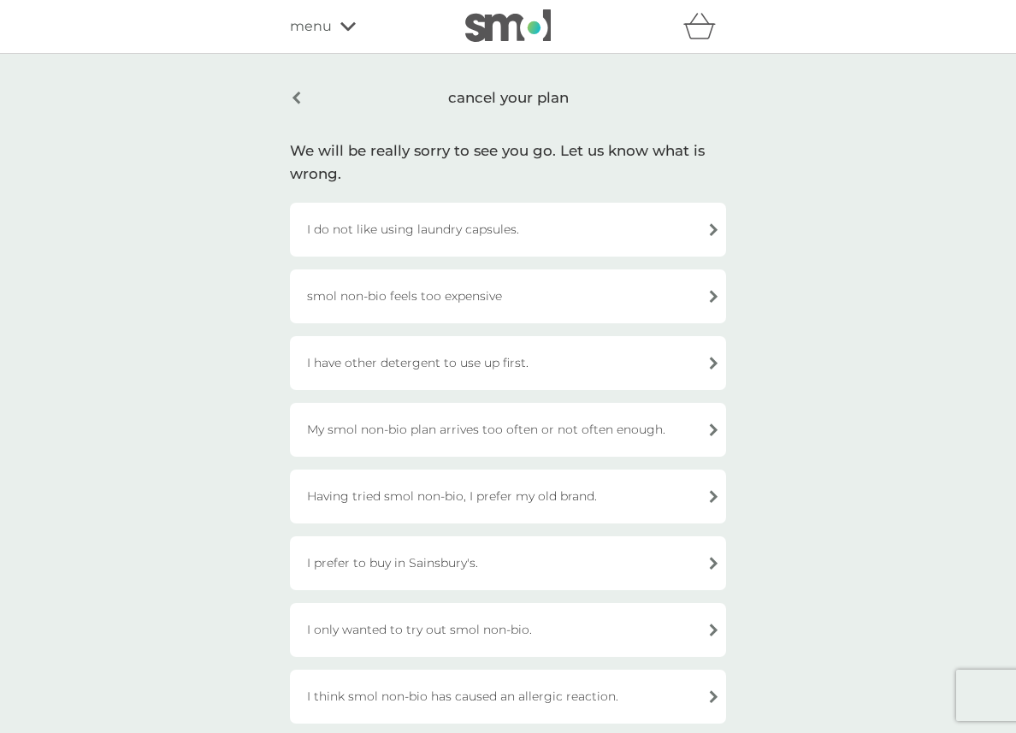
click at [500, 359] on div "I have other detergent to use up first." at bounding box center [508, 363] width 436 height 54
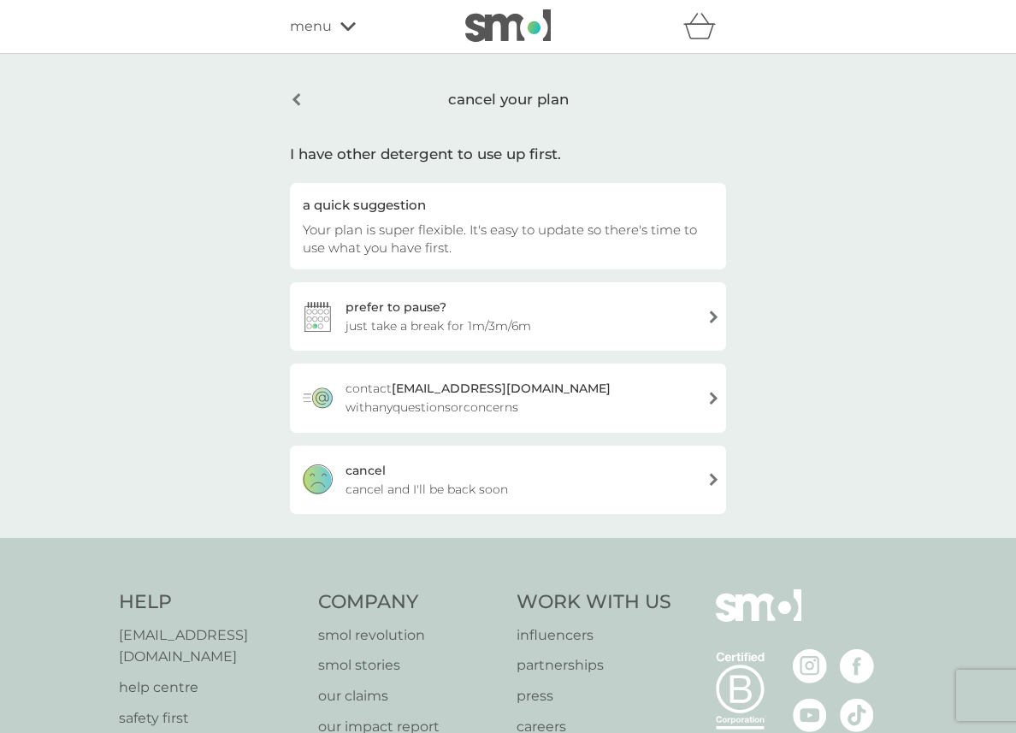
click at [479, 473] on div "cancel cancel and I'll be back soon" at bounding box center [508, 480] width 436 height 68
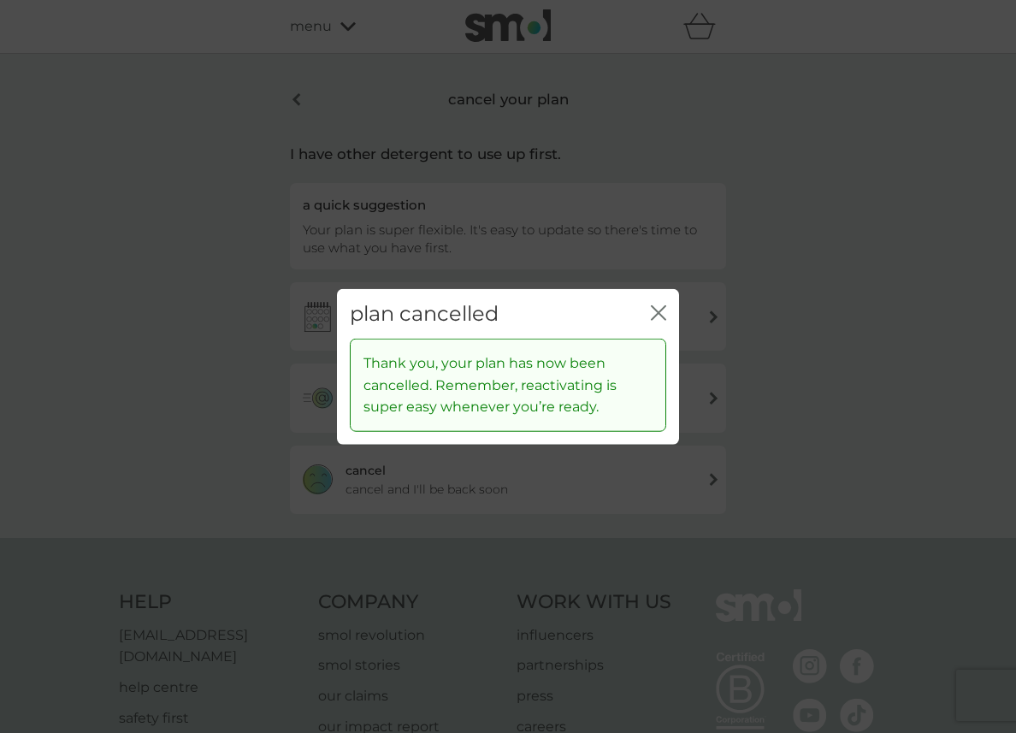
click at [656, 307] on icon "close" at bounding box center [658, 311] width 15 height 15
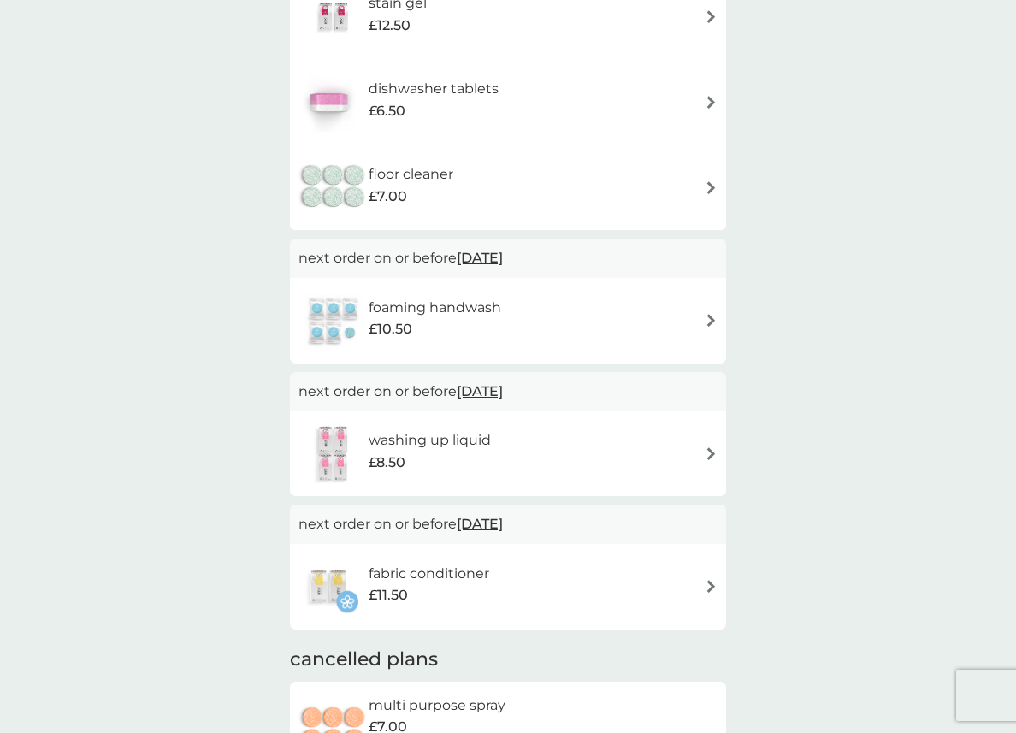
scroll to position [226, 0]
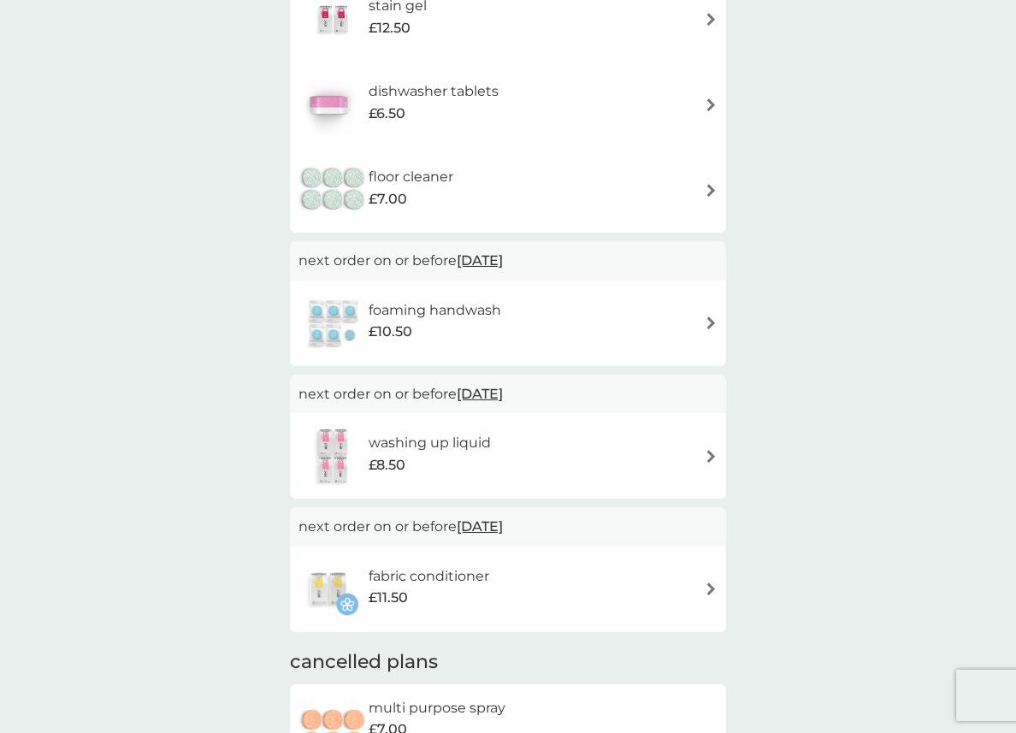
click at [697, 327] on div "foaming handwash £10.50" at bounding box center [508, 323] width 419 height 60
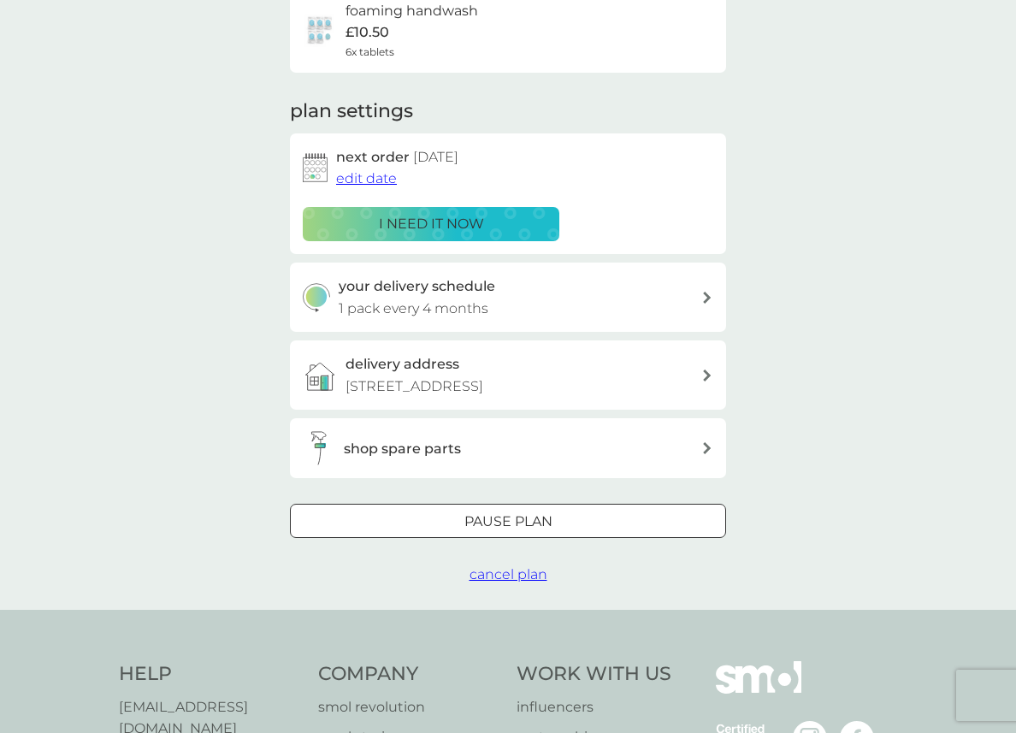
scroll to position [178, 0]
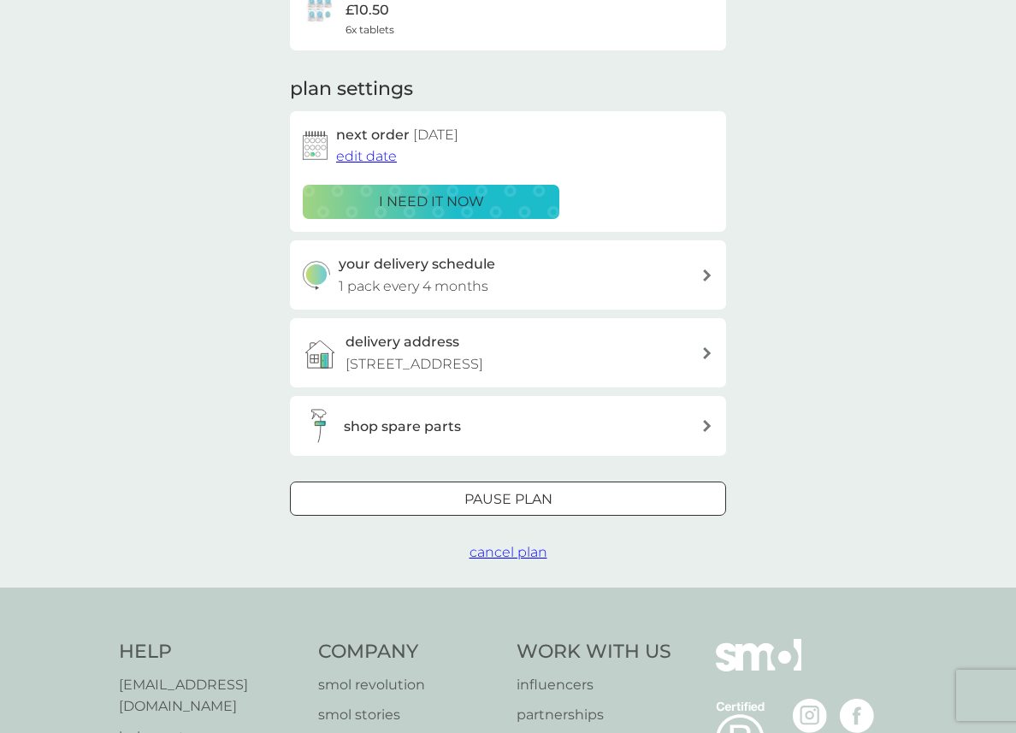
click at [499, 559] on span "cancel plan" at bounding box center [509, 552] width 78 height 16
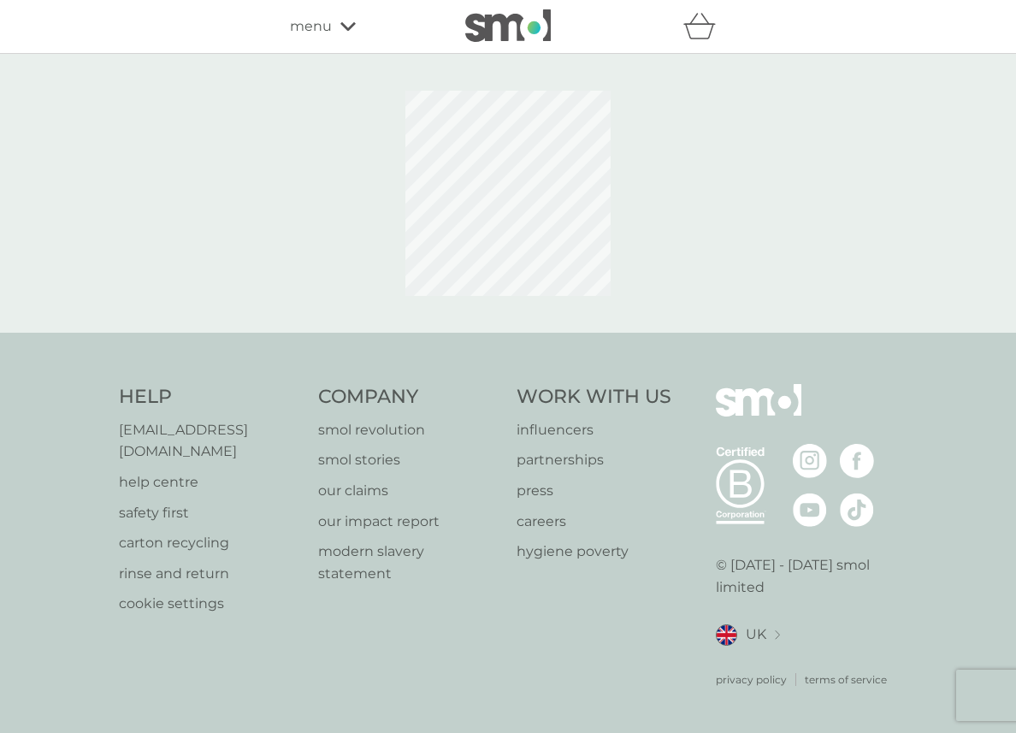
click at [499, 559] on div "Company smol revolution smol stories our claims our impact report modern slaver…" at bounding box center [409, 536] width 182 height 304
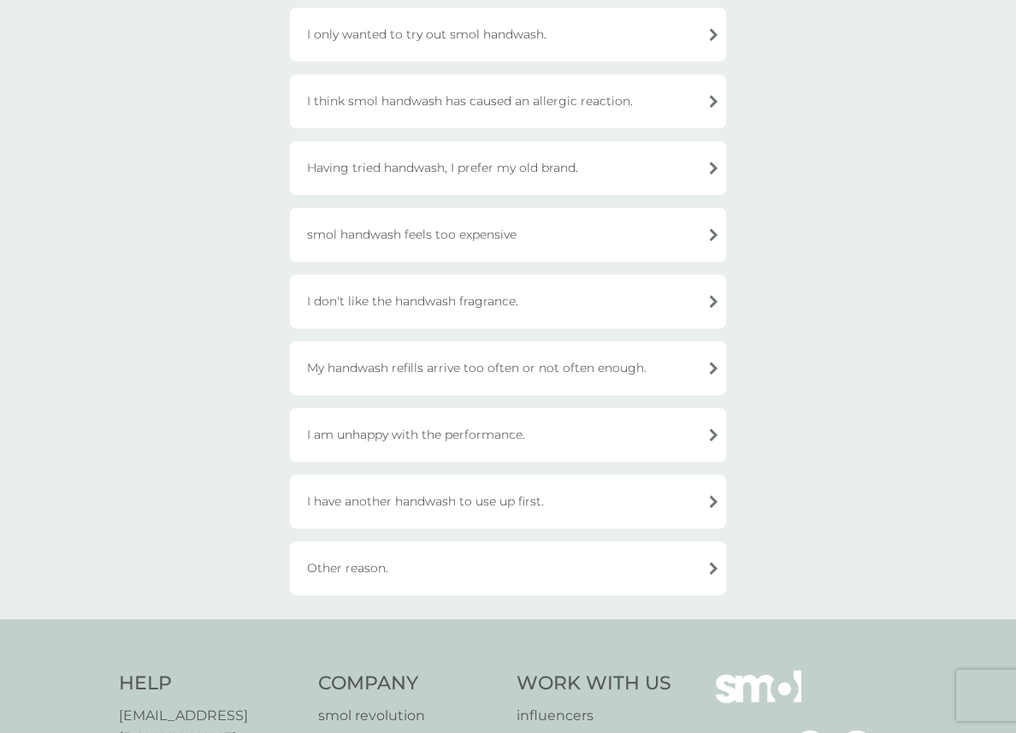
scroll to position [213, 0]
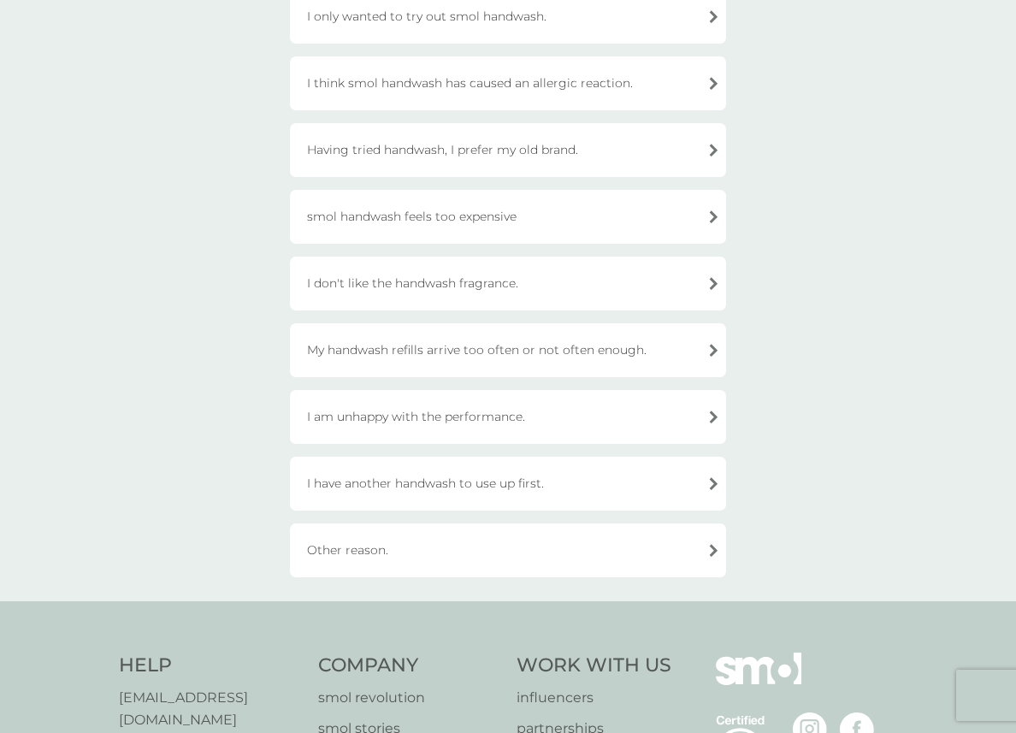
click at [487, 485] on div "I have another handwash to use up first." at bounding box center [508, 484] width 436 height 54
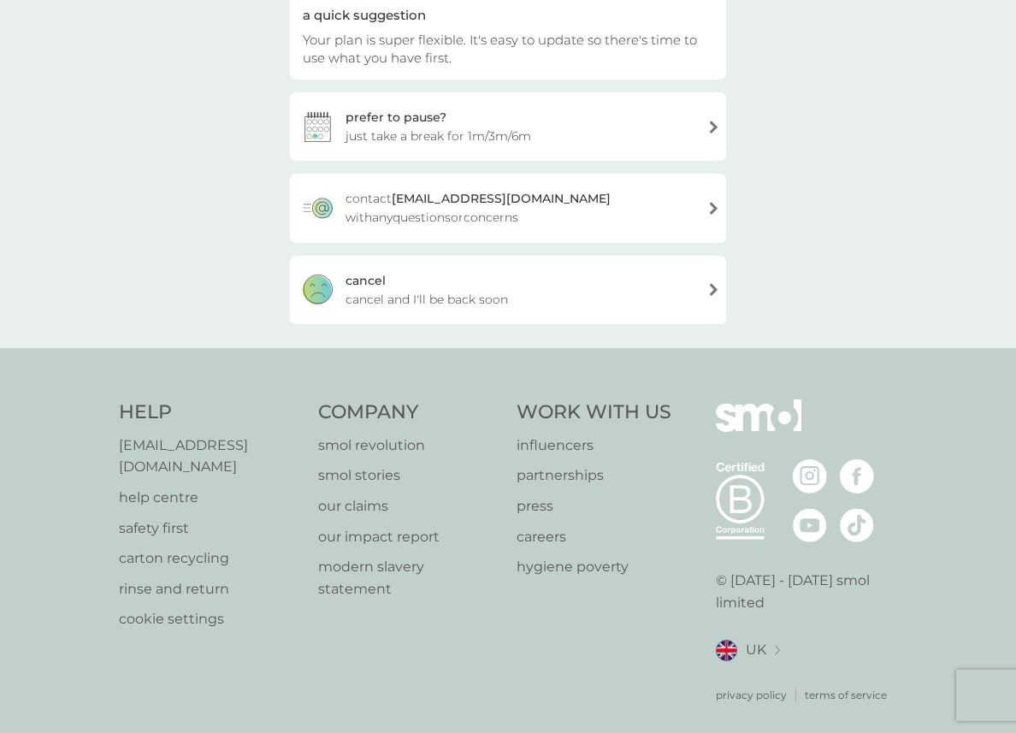
click at [507, 282] on div "cancel cancel and I'll be back soon" at bounding box center [508, 290] width 436 height 68
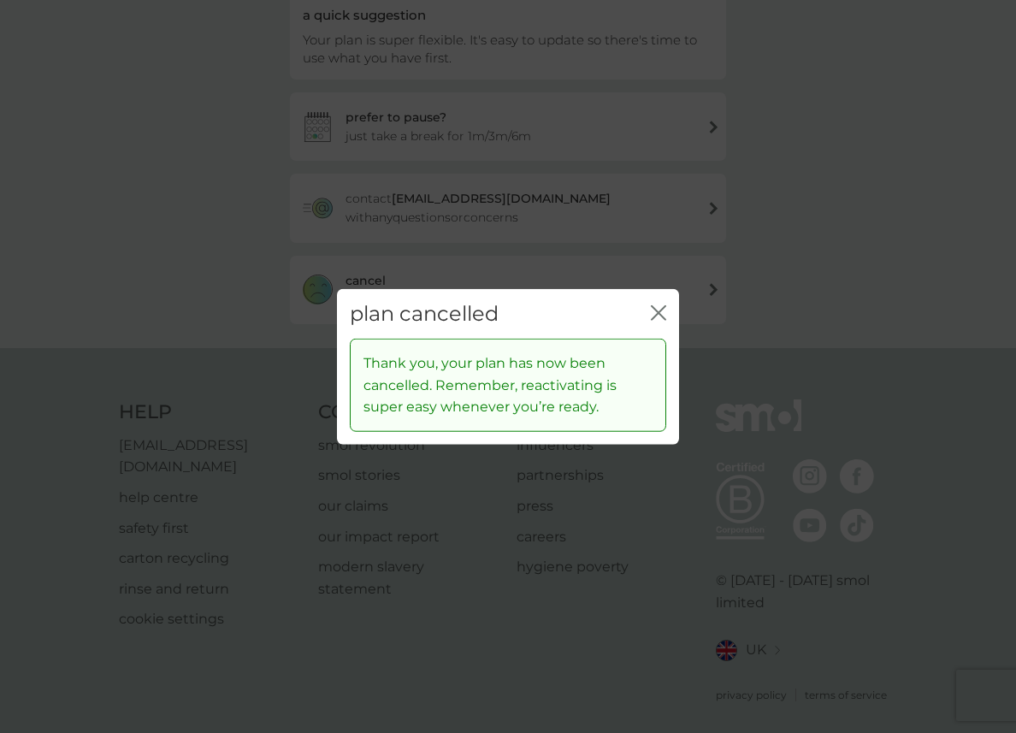
click at [658, 313] on icon "close" at bounding box center [658, 311] width 15 height 15
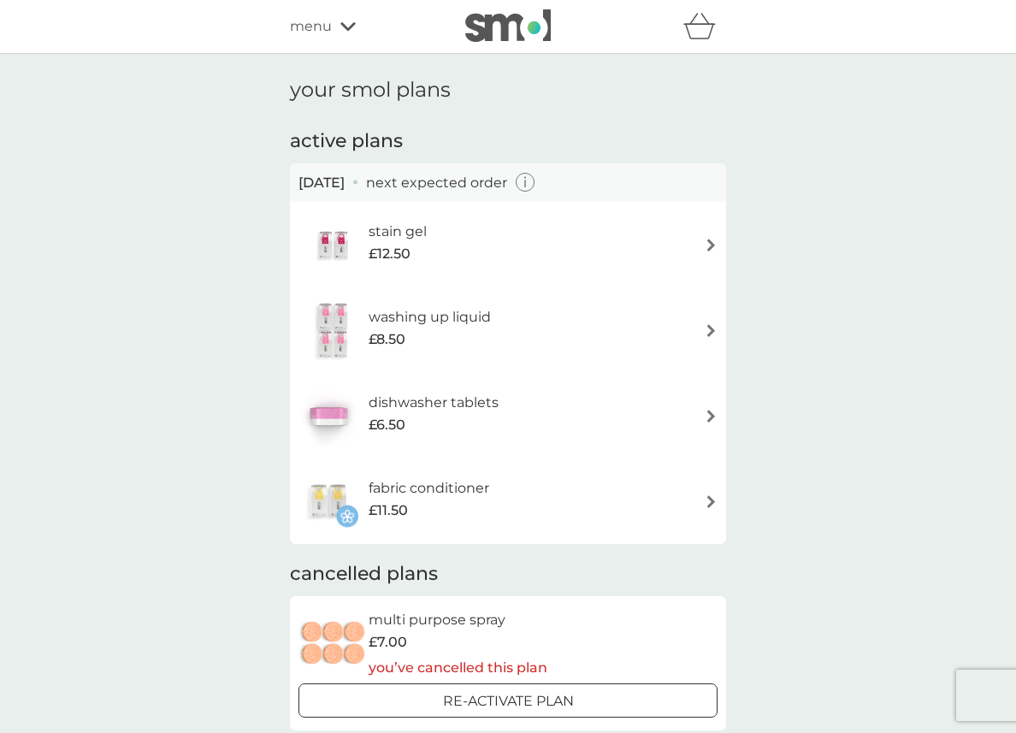
click at [440, 239] on div "stain gel £12.50" at bounding box center [406, 245] width 75 height 48
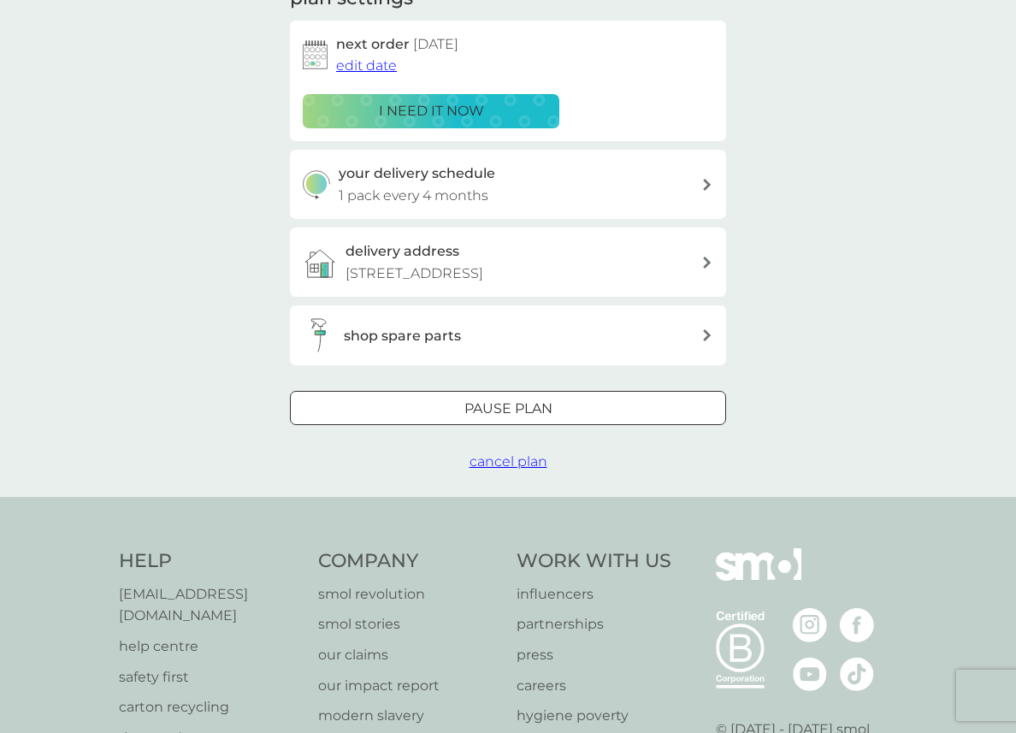
scroll to position [417, 0]
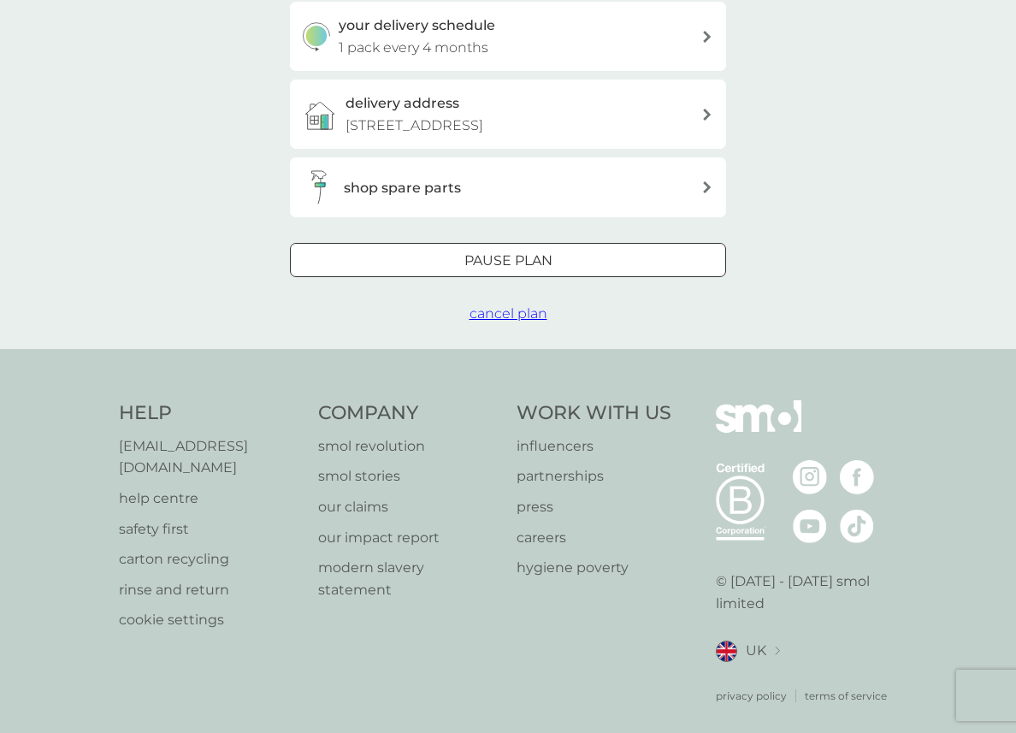
click at [494, 316] on span "cancel plan" at bounding box center [509, 313] width 78 height 16
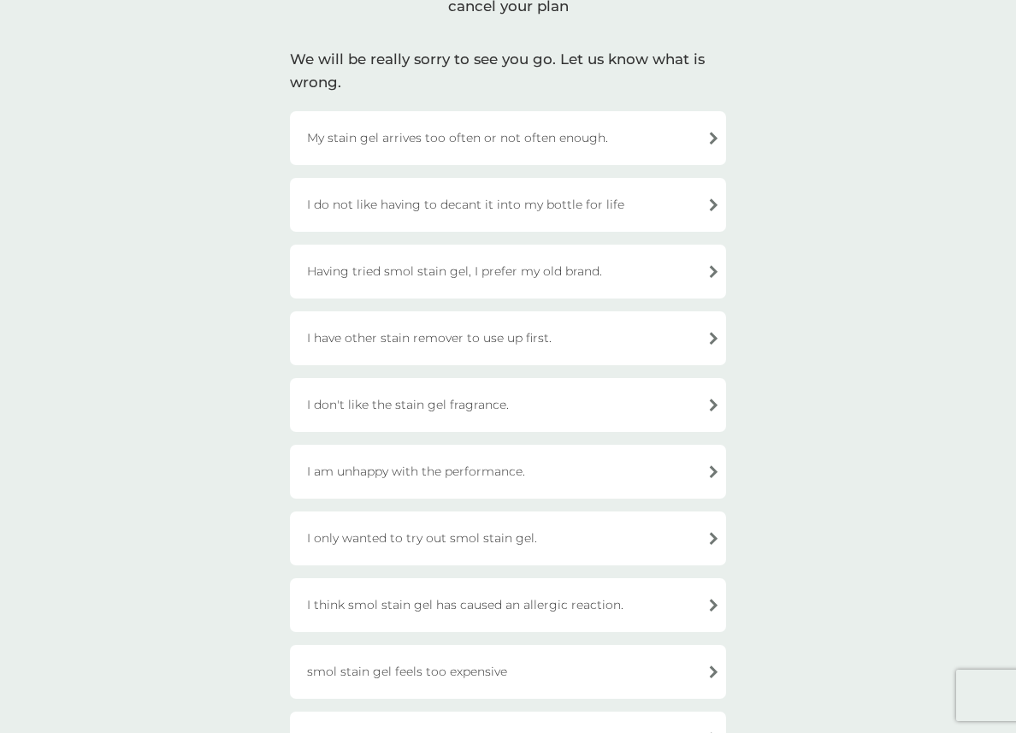
scroll to position [103, 0]
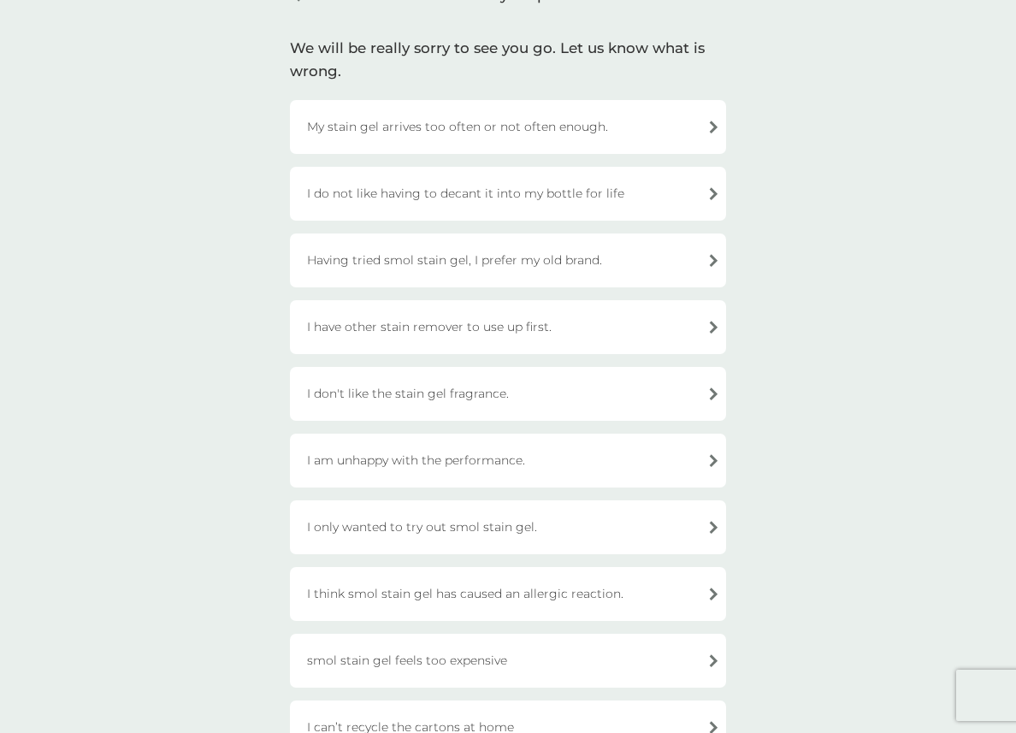
click at [453, 334] on div "I have other stain remover to use up first." at bounding box center [508, 327] width 436 height 54
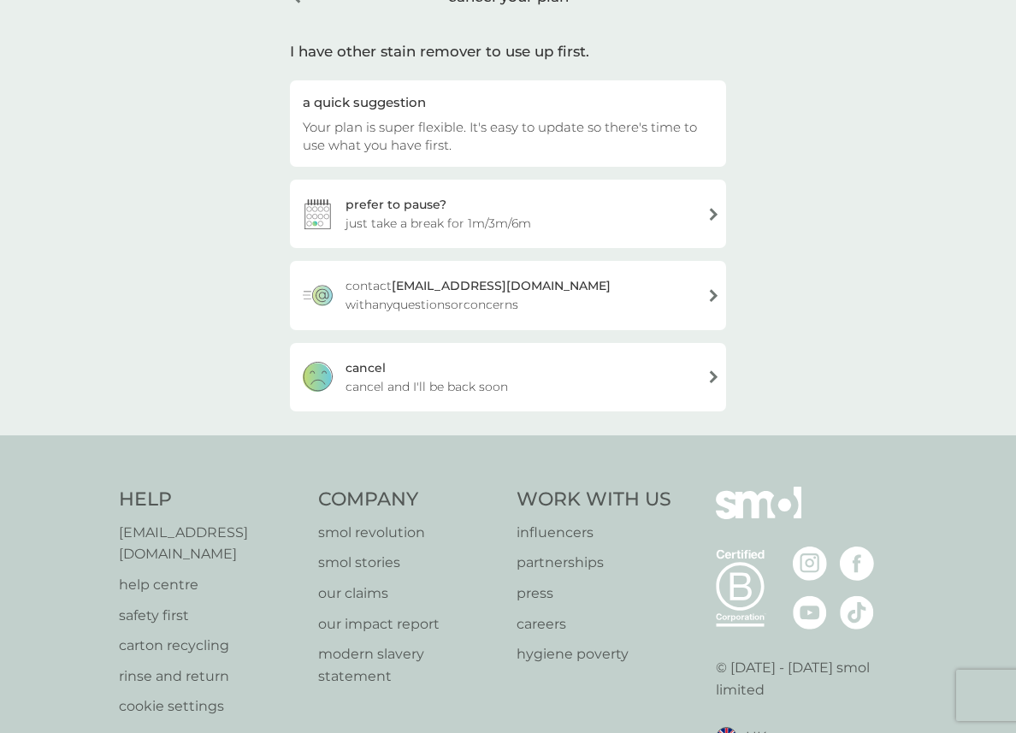
click at [449, 393] on span "cancel and I'll be back soon" at bounding box center [427, 386] width 163 height 19
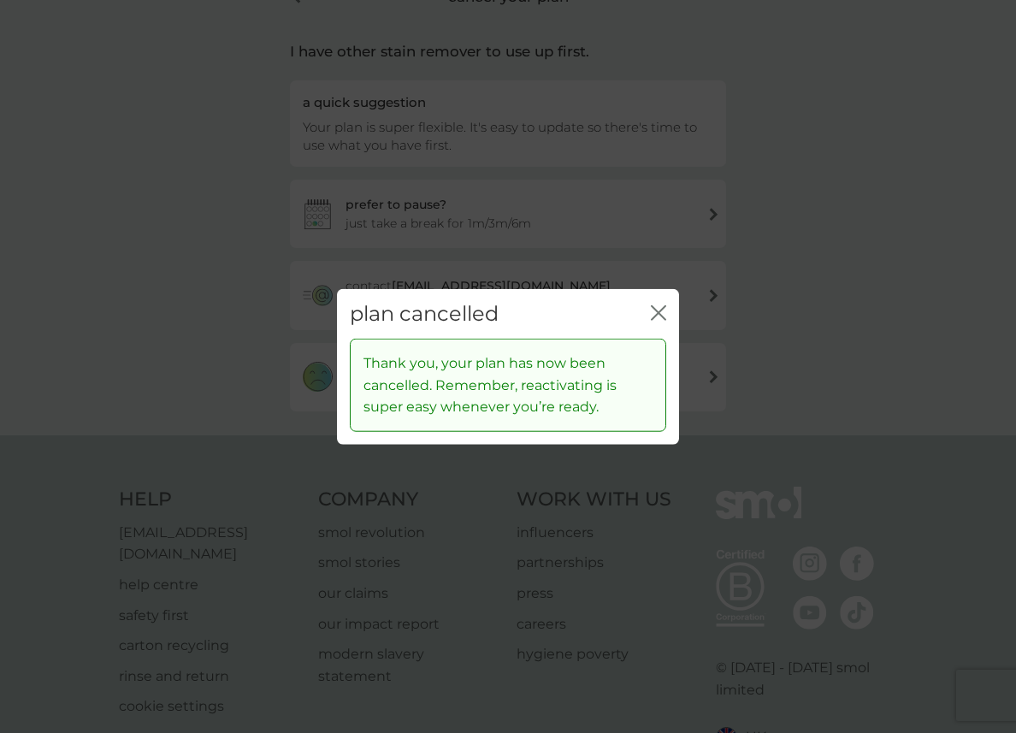
click at [653, 318] on icon "close" at bounding box center [658, 311] width 15 height 15
